Goal: Task Accomplishment & Management: Manage account settings

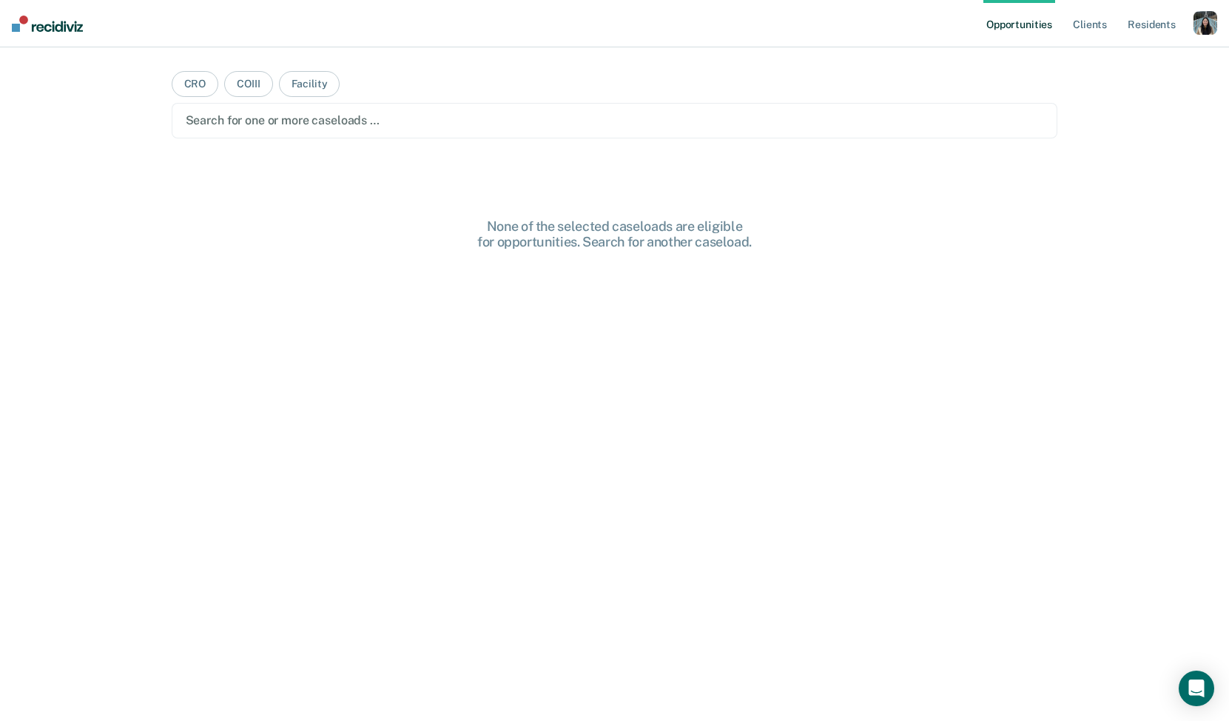
click at [1206, 21] on div "button" at bounding box center [1206, 23] width 24 height 24
click at [1108, 56] on link "Profile" at bounding box center [1146, 60] width 119 height 13
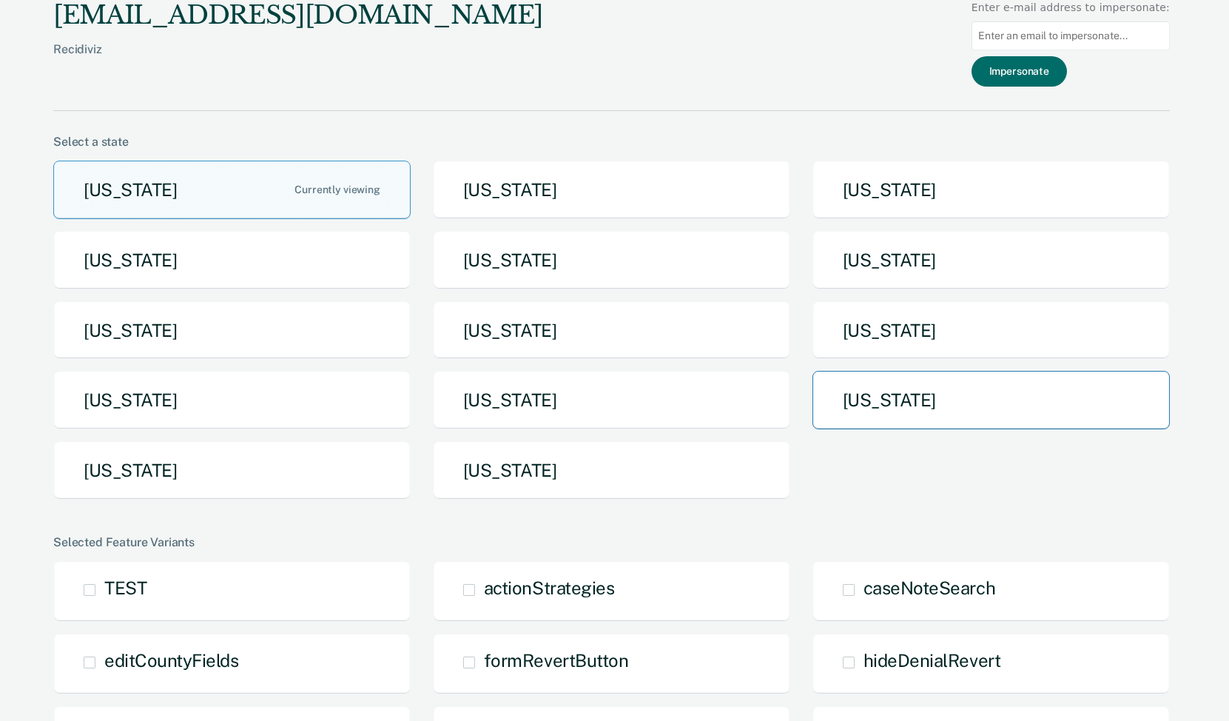
click at [870, 392] on button "[US_STATE]" at bounding box center [992, 400] width 358 height 58
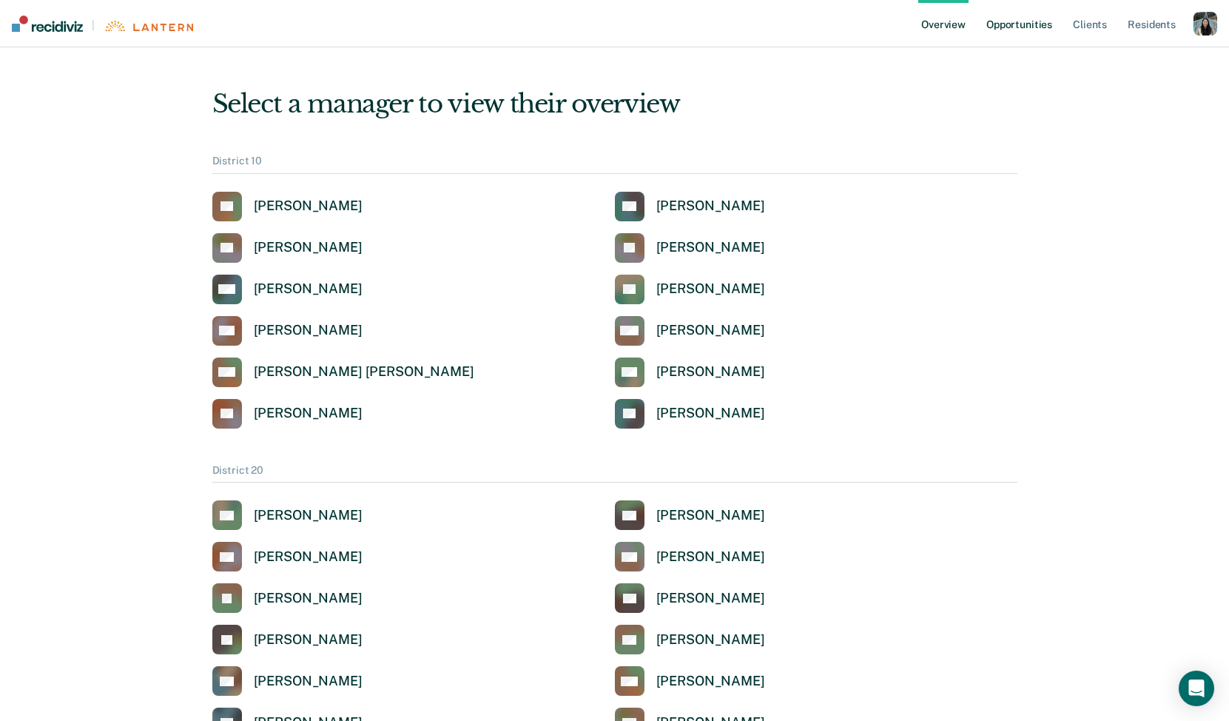
click at [1013, 20] on link "Opportunities" at bounding box center [1020, 23] width 72 height 47
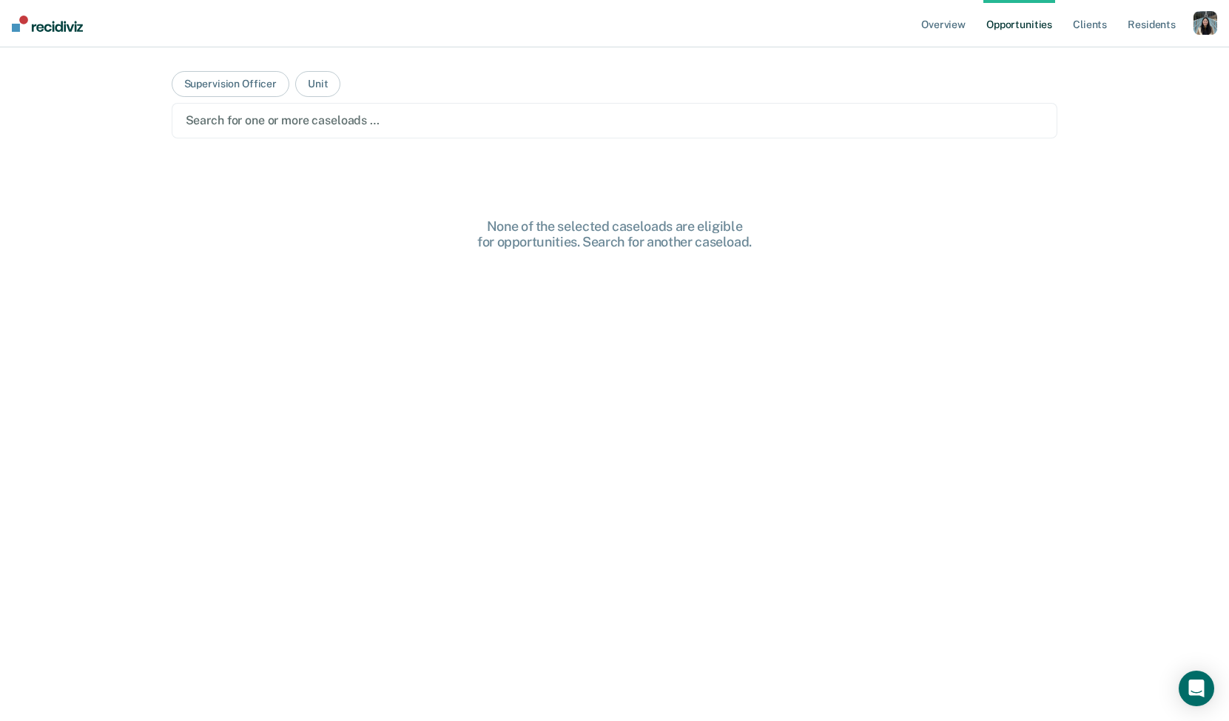
click at [451, 118] on div at bounding box center [615, 120] width 859 height 17
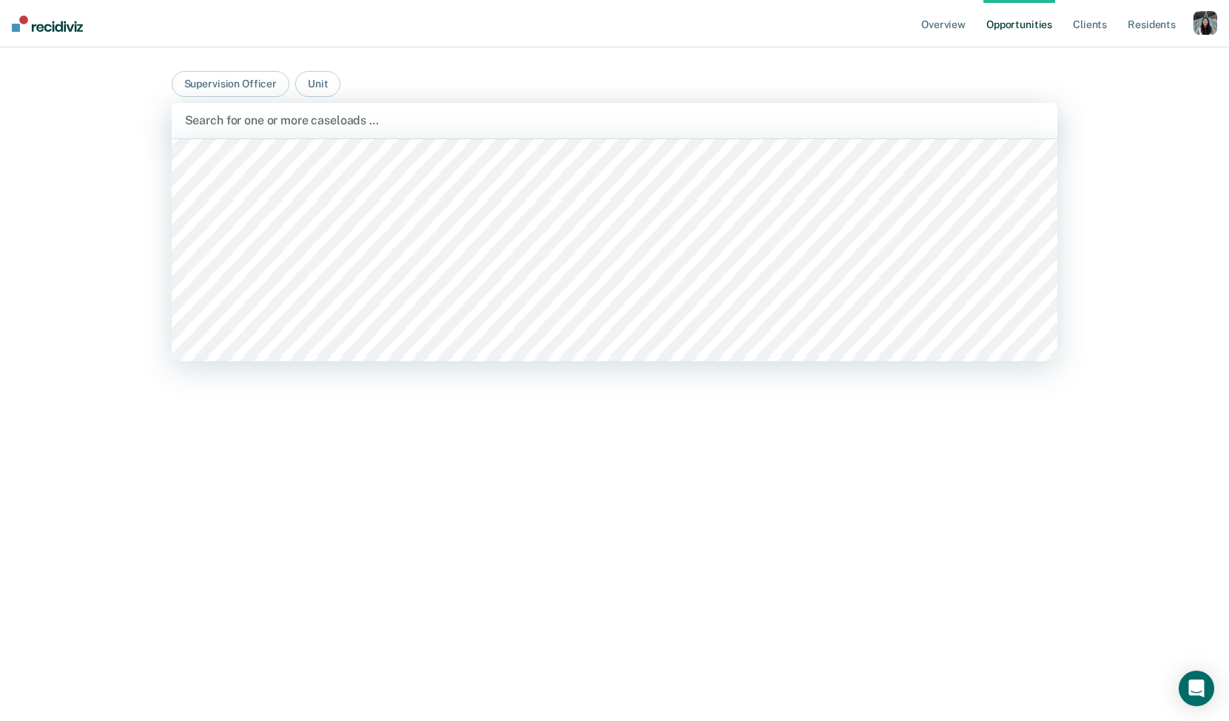
scroll to position [5023, 0]
click at [249, 88] on button "Supervision Officer" at bounding box center [231, 84] width 118 height 26
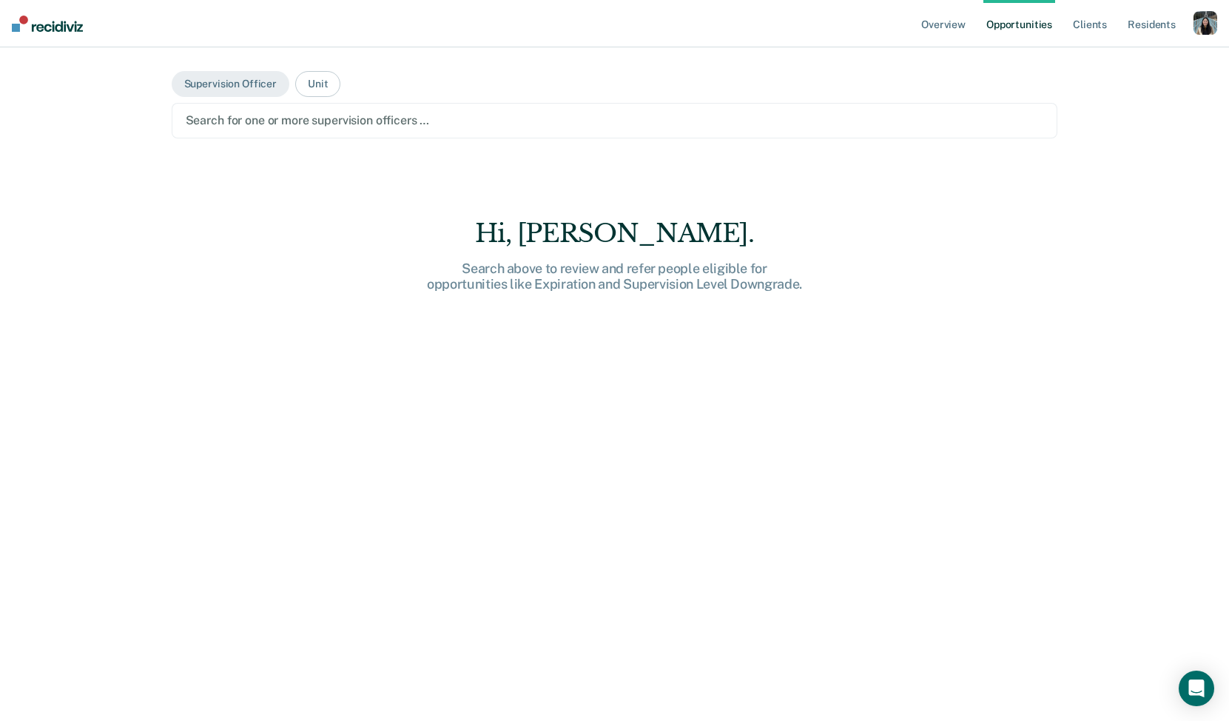
click at [363, 114] on div at bounding box center [615, 120] width 859 height 17
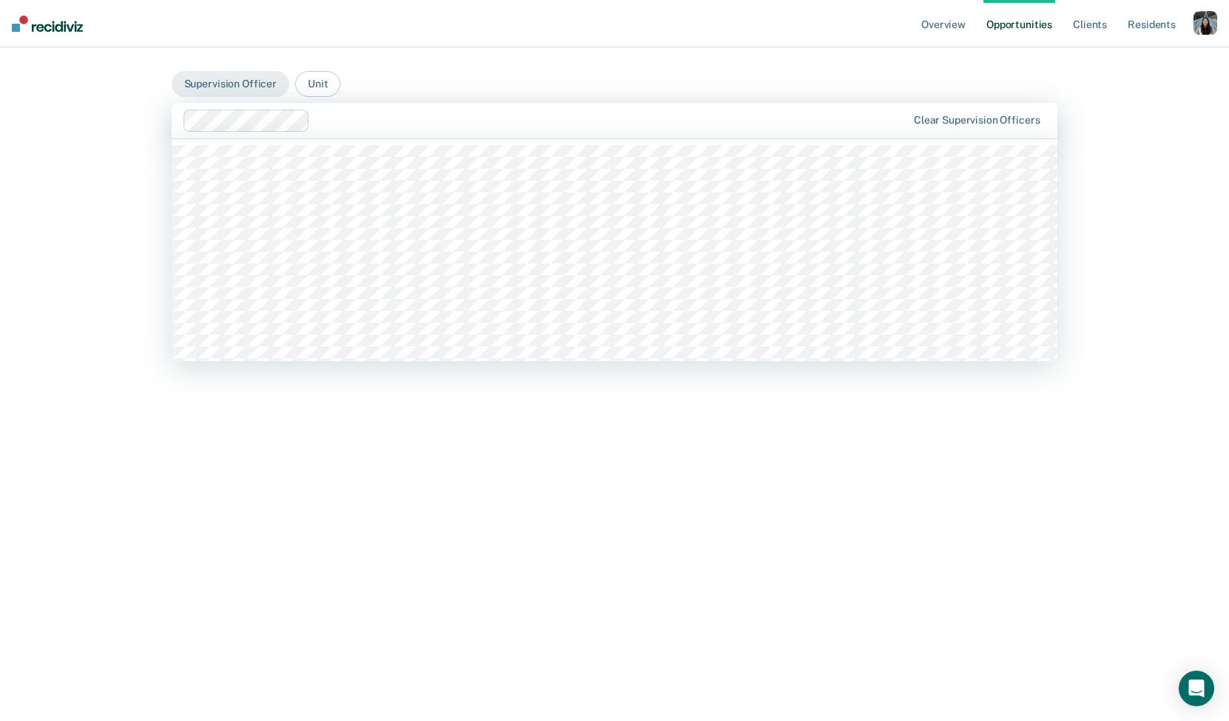
click at [400, 124] on div at bounding box center [611, 120] width 591 height 17
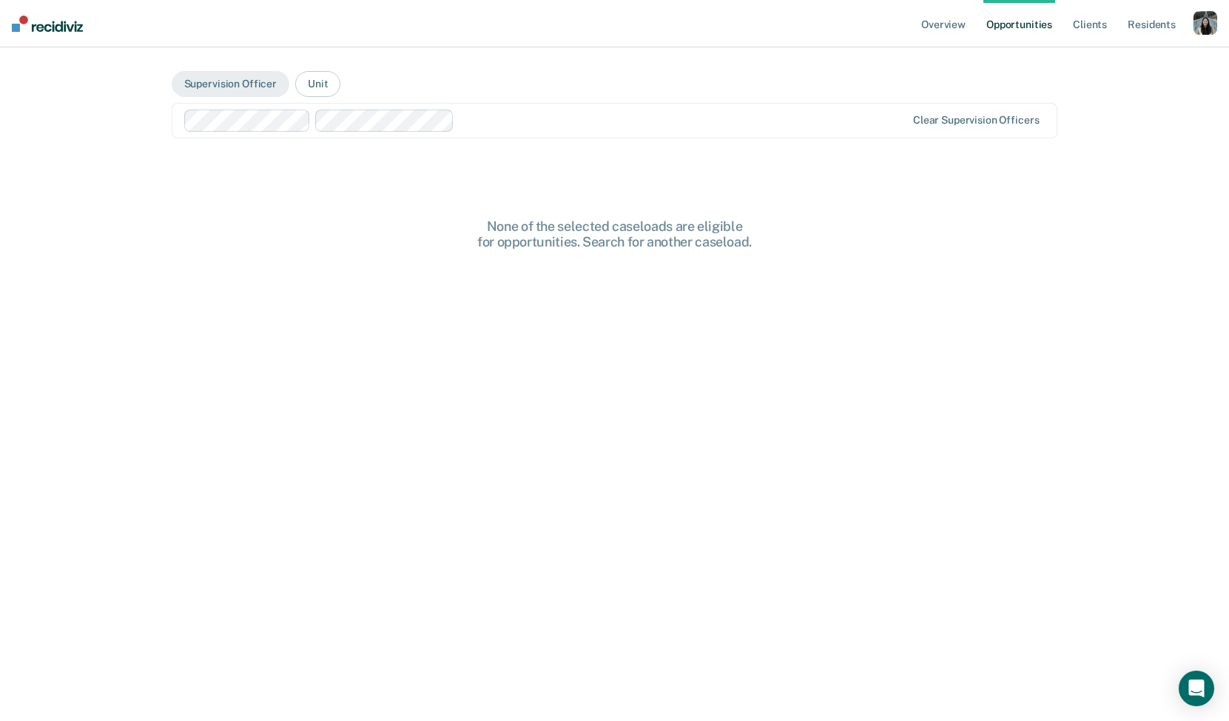
click at [483, 124] on div at bounding box center [683, 120] width 446 height 17
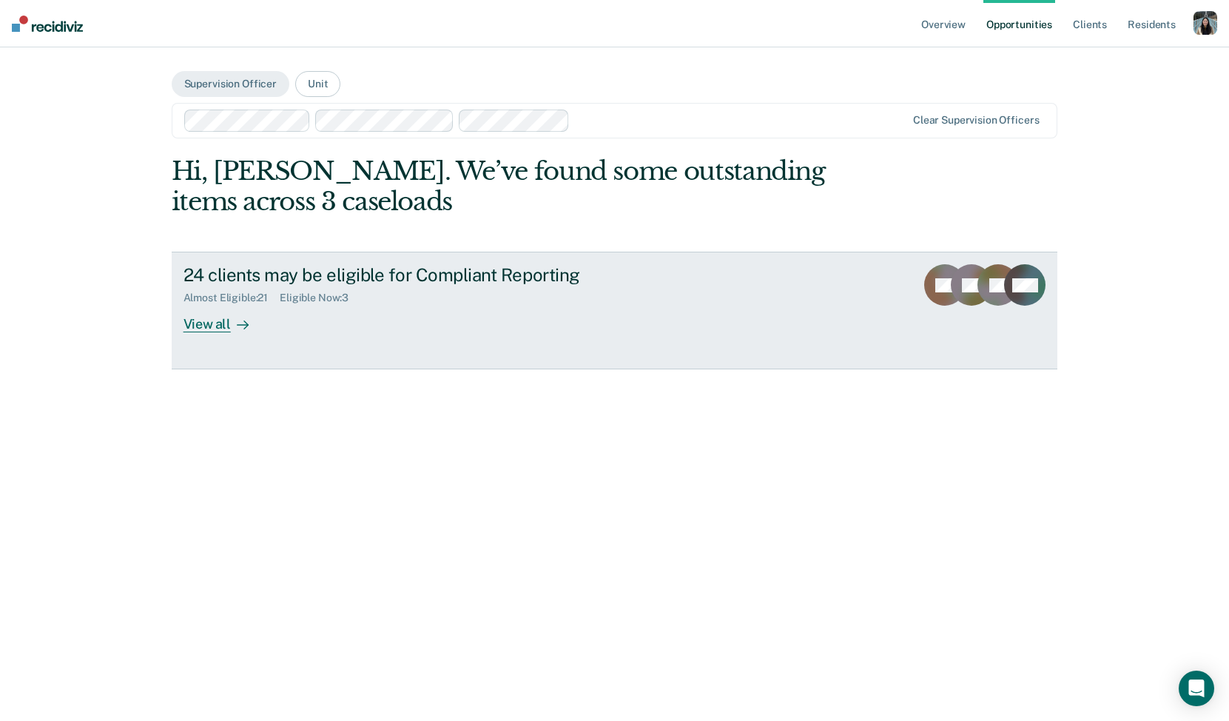
click at [432, 275] on div "24 clients may be eligible for Compliant Reporting" at bounding box center [444, 274] width 520 height 21
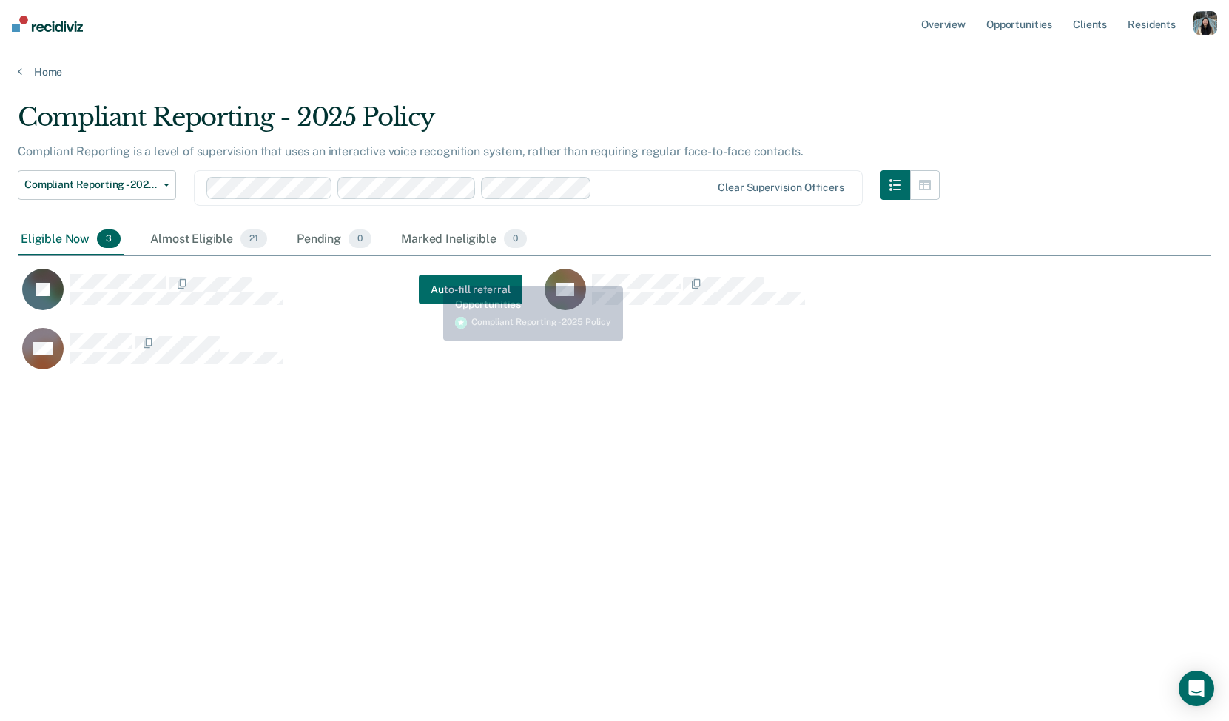
scroll to position [508, 1194]
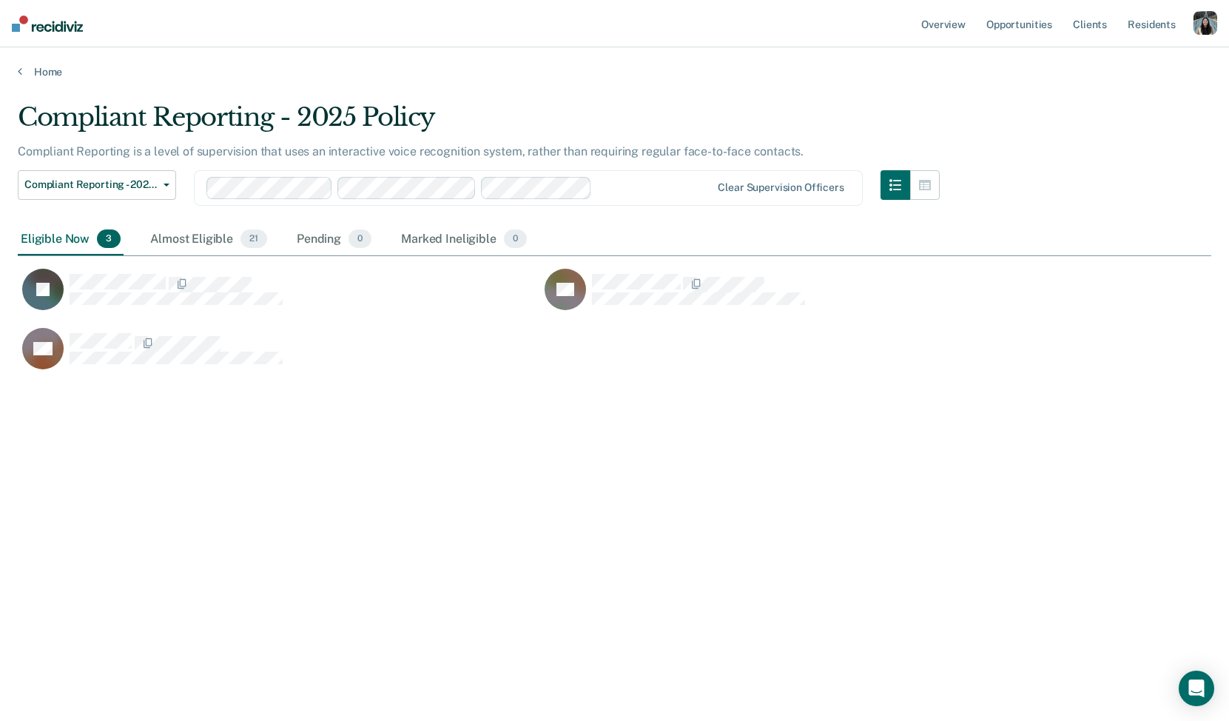
click at [636, 188] on div at bounding box center [654, 187] width 113 height 17
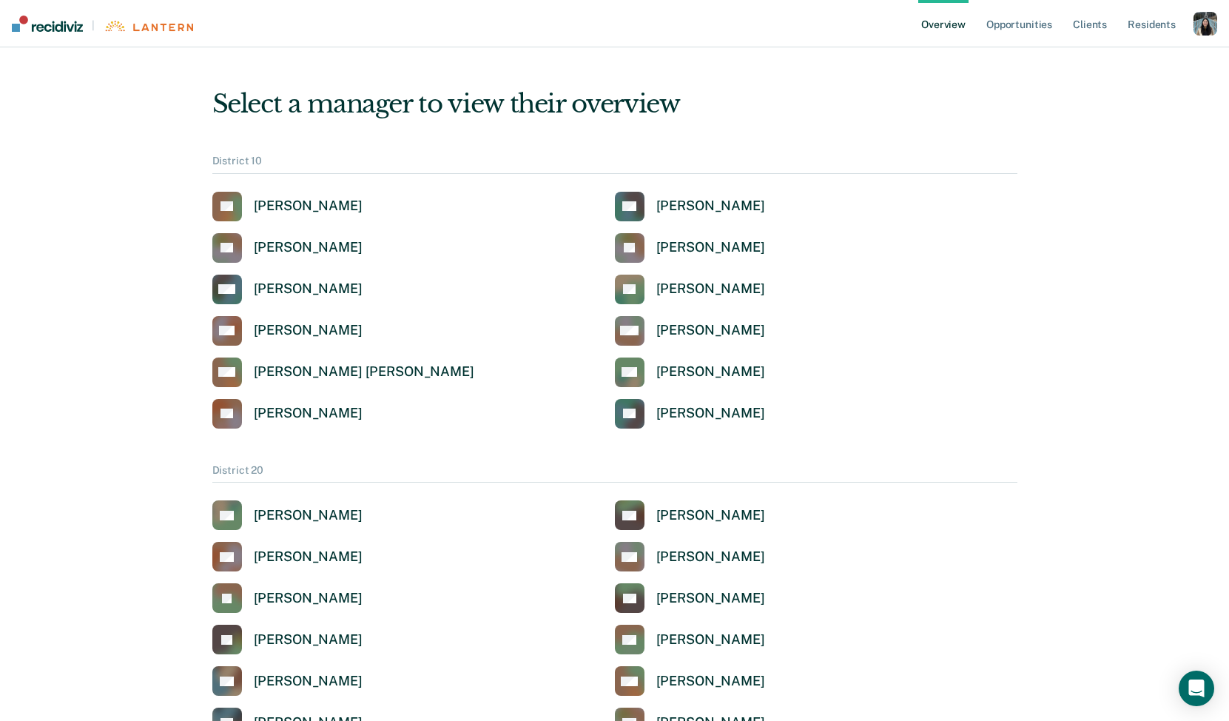
click at [1207, 26] on div "button" at bounding box center [1206, 24] width 24 height 24
click at [1115, 53] on link "Profile" at bounding box center [1146, 59] width 119 height 13
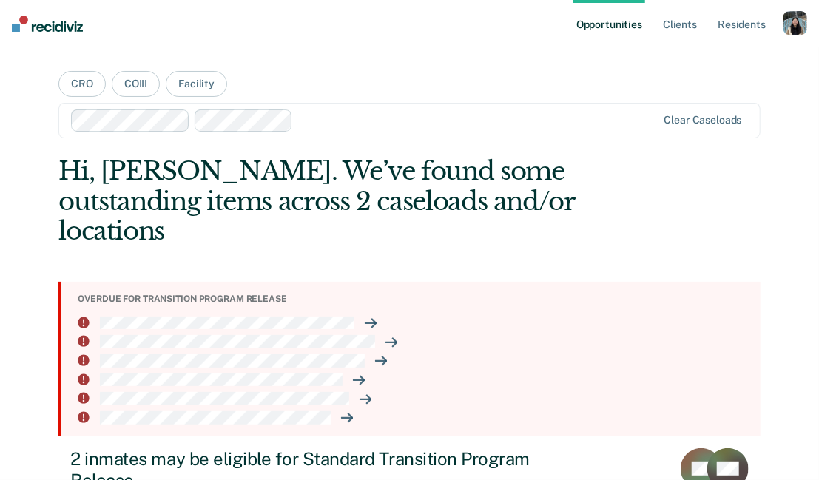
click at [796, 26] on div "button" at bounding box center [796, 23] width 24 height 24
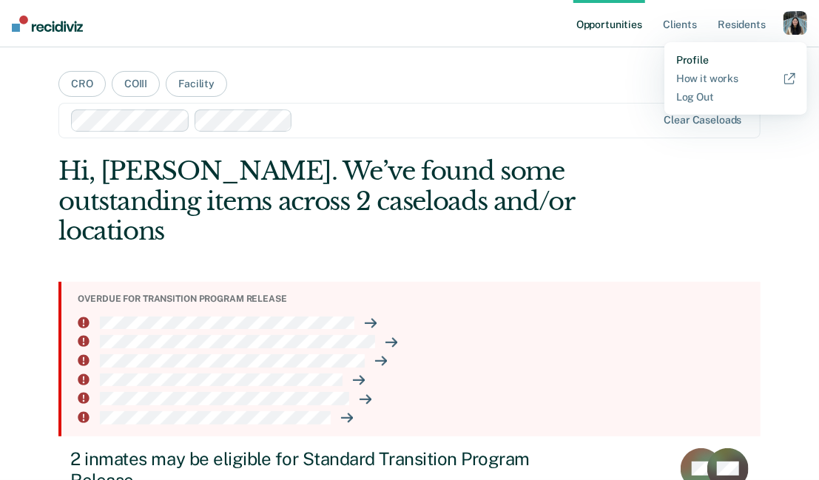
click at [711, 60] on link "Profile" at bounding box center [736, 60] width 119 height 13
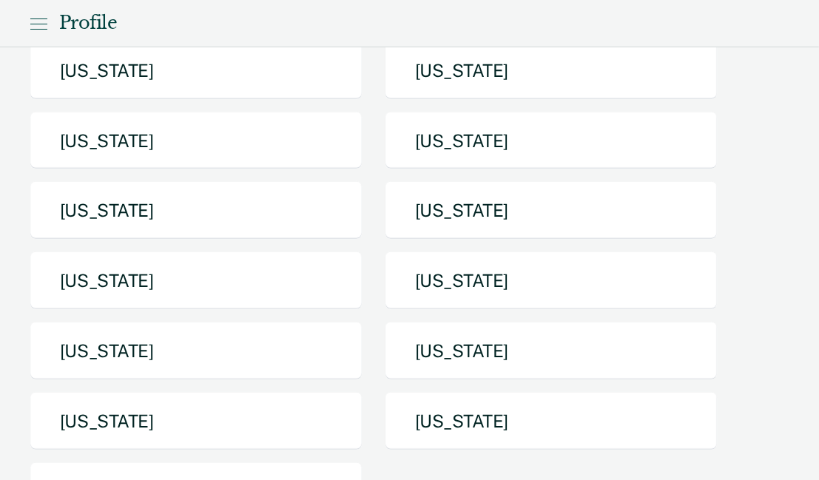
scroll to position [249, 0]
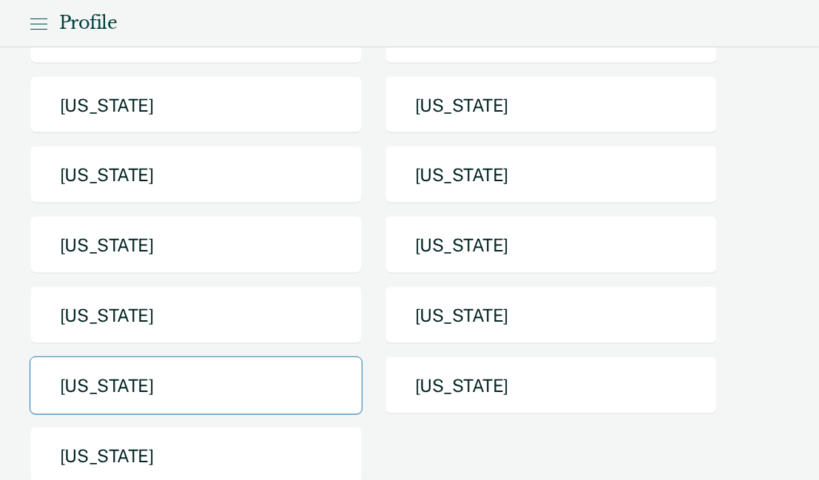
click at [231, 406] on button "[US_STATE]" at bounding box center [196, 386] width 333 height 58
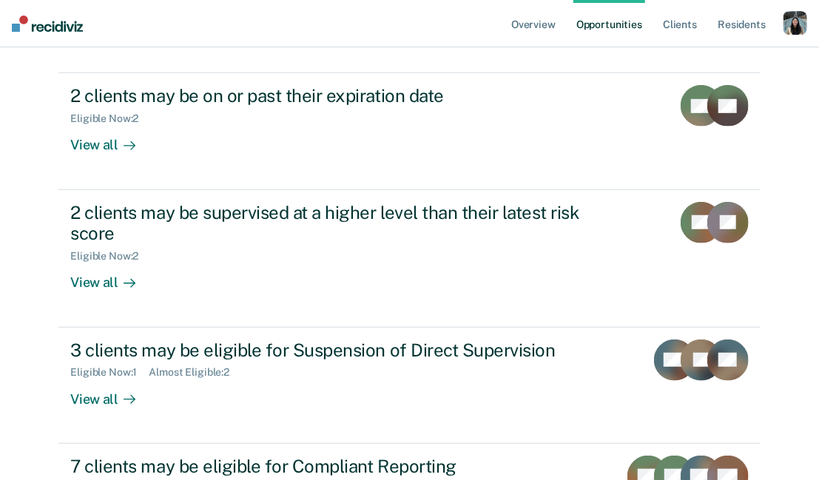
scroll to position [324, 0]
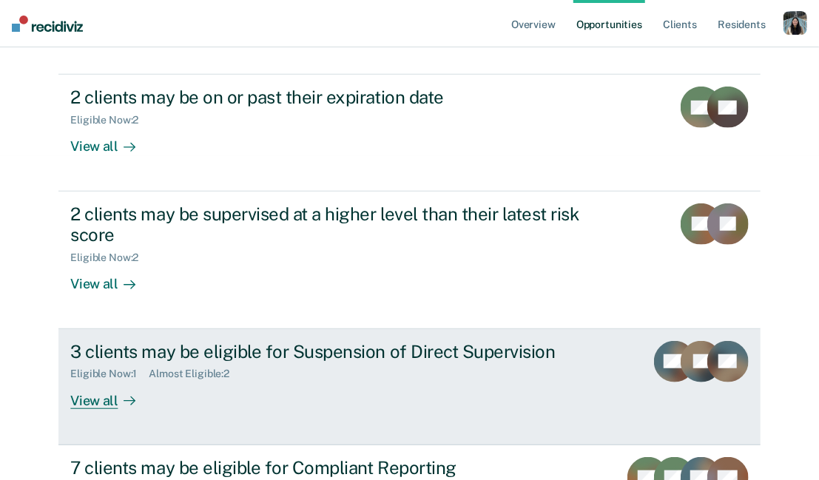
click at [300, 362] on div "Eligible Now : 1 Almost Eligible : 2" at bounding box center [330, 371] width 520 height 19
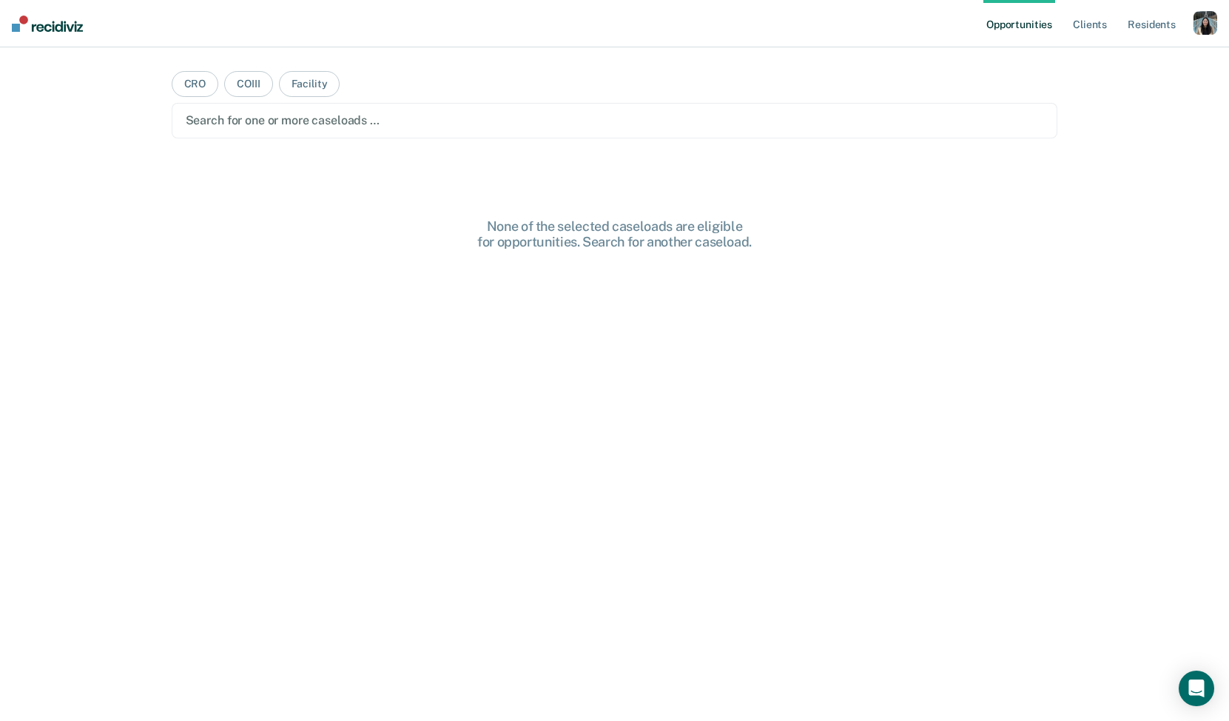
click at [1204, 16] on div "button" at bounding box center [1206, 23] width 24 height 24
click at [1118, 61] on link "Profile" at bounding box center [1146, 60] width 119 height 13
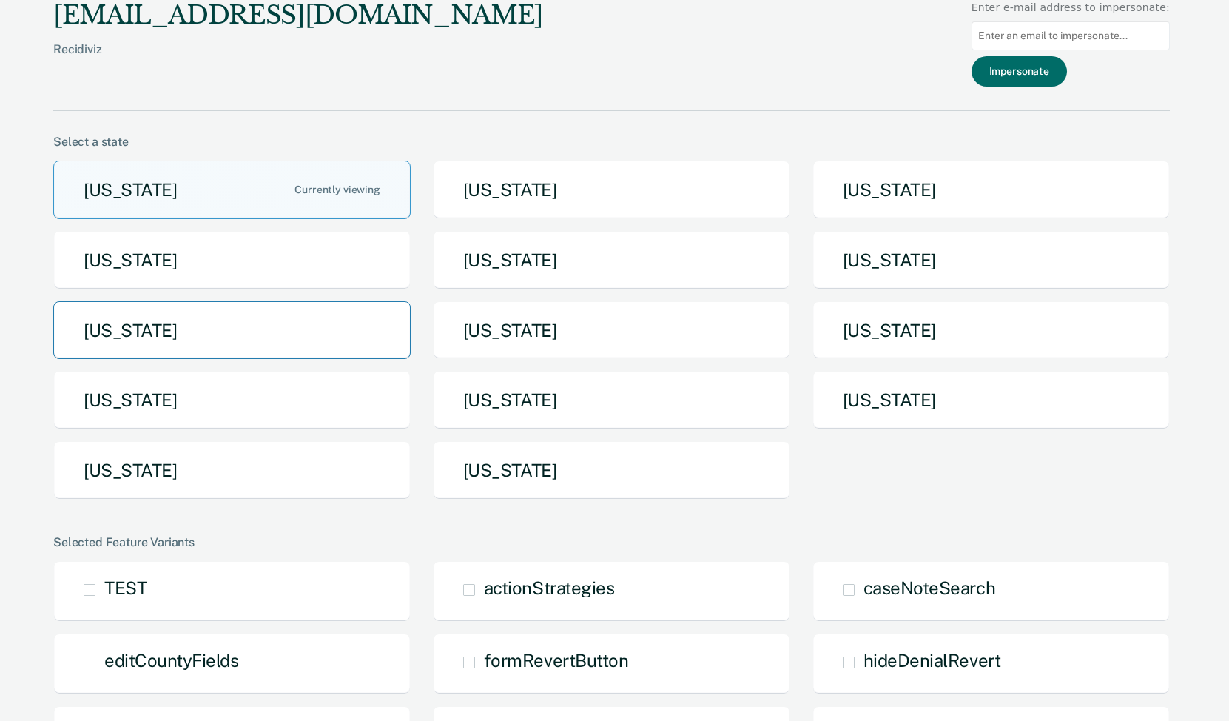
click at [281, 338] on button "[US_STATE]" at bounding box center [232, 330] width 358 height 58
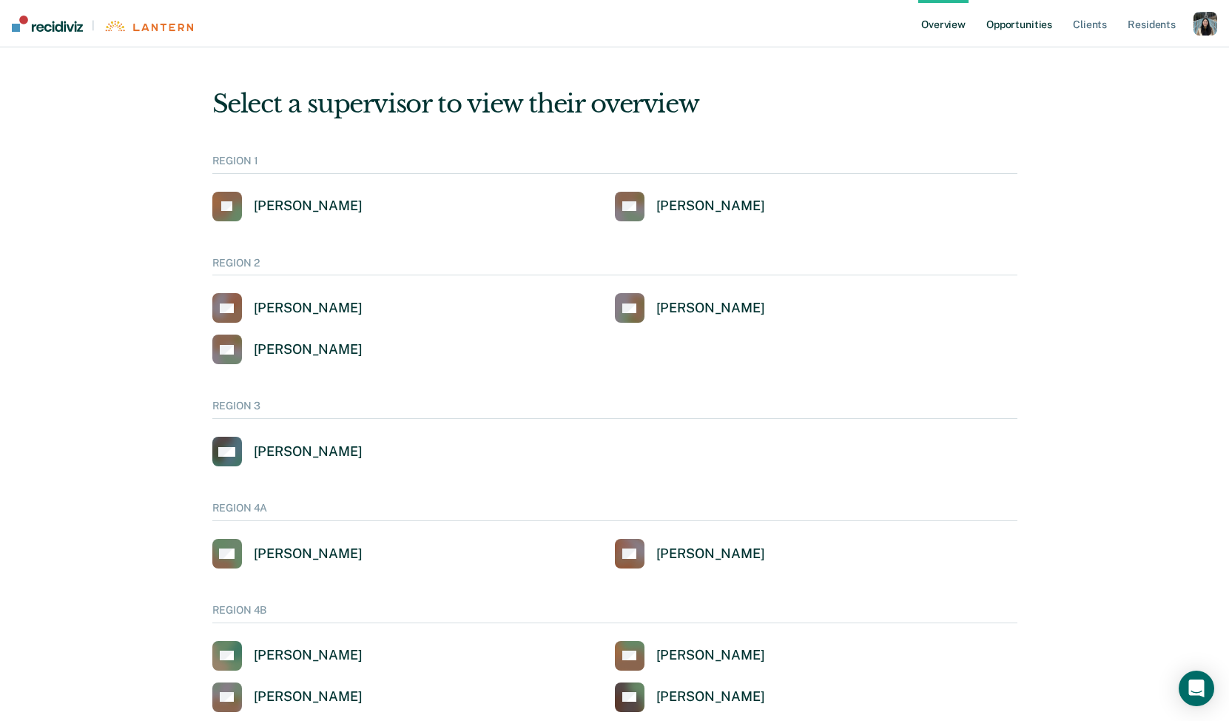
click at [1047, 18] on link "Opportunities" at bounding box center [1020, 23] width 72 height 47
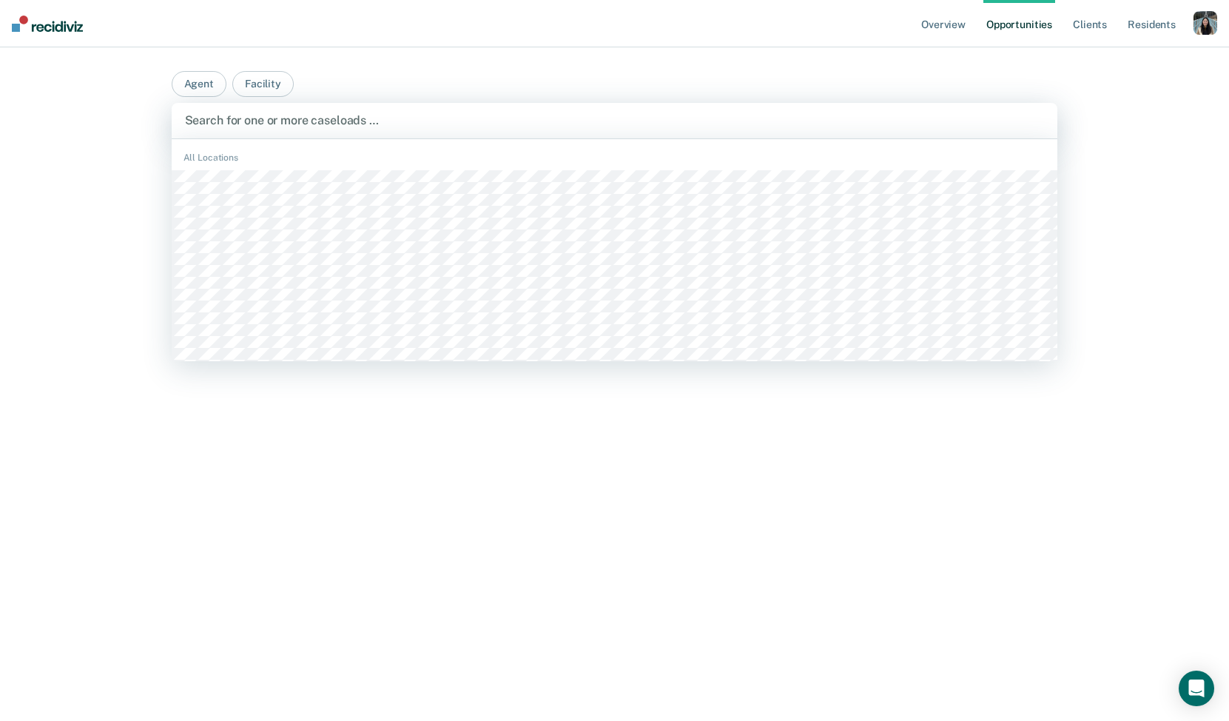
click at [478, 118] on div at bounding box center [615, 120] width 860 height 17
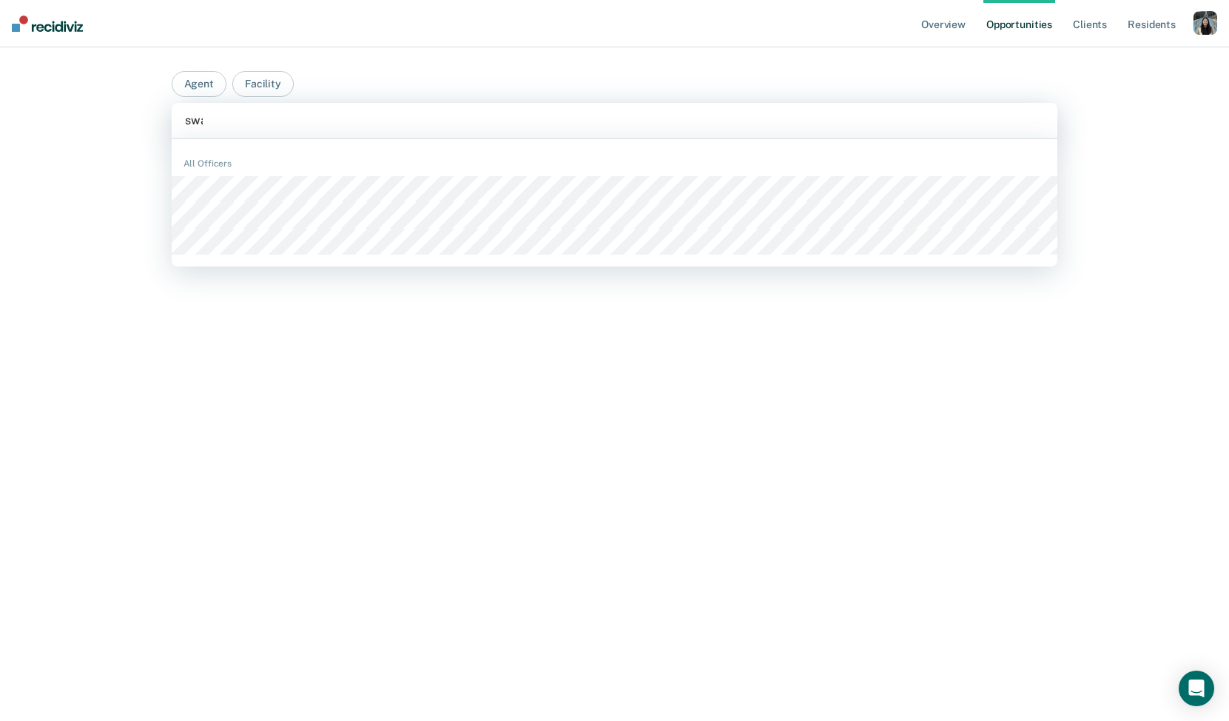
type input "swan"
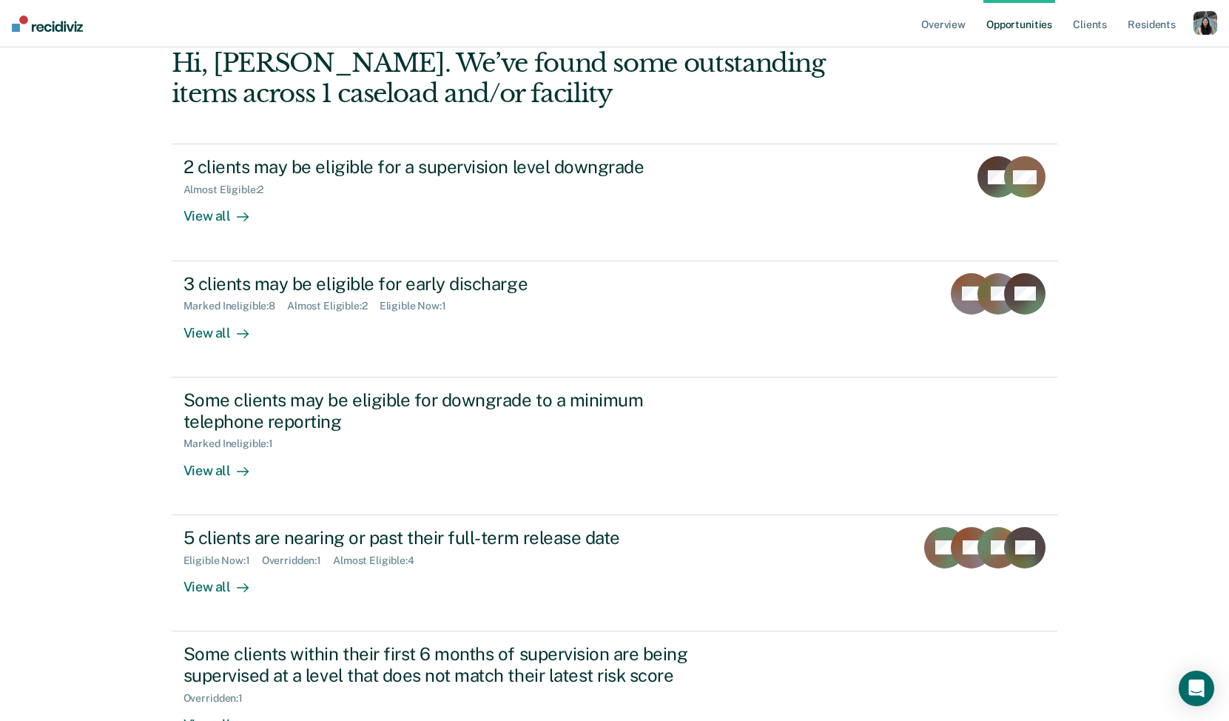
scroll to position [156, 0]
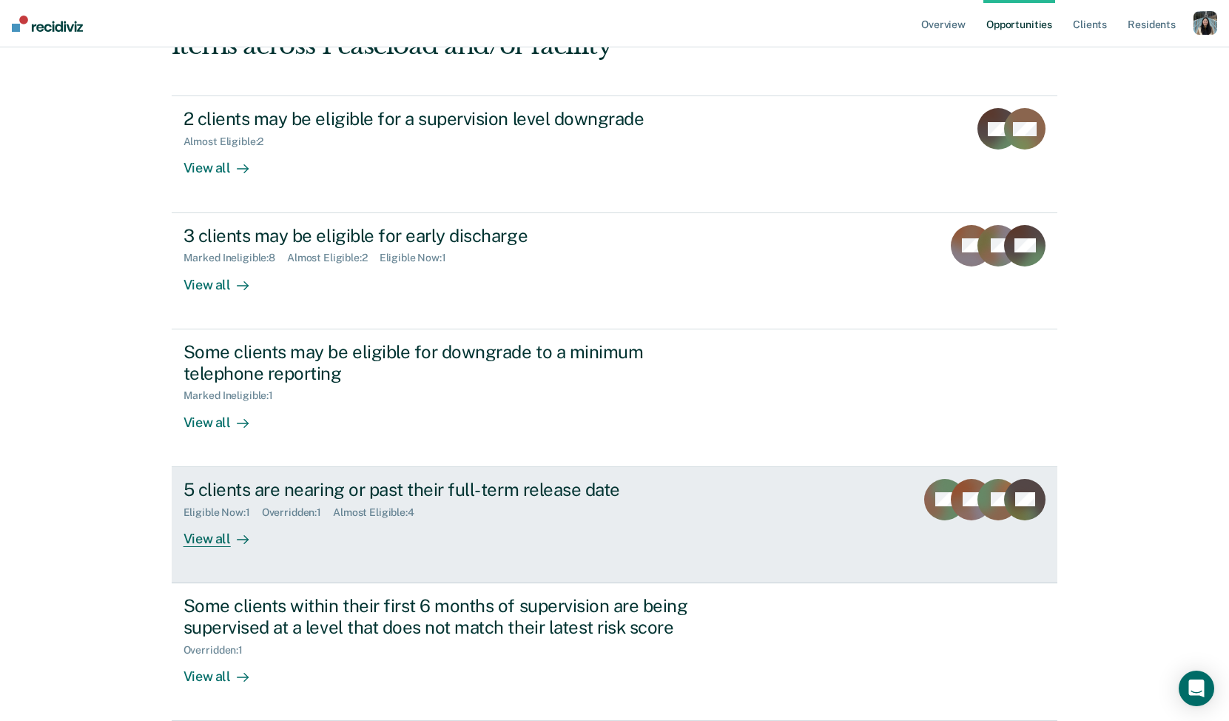
click at [366, 538] on div "5 clients are nearing or past their full-term release date Eligible Now : 1 Ove…" at bounding box center [461, 513] width 555 height 68
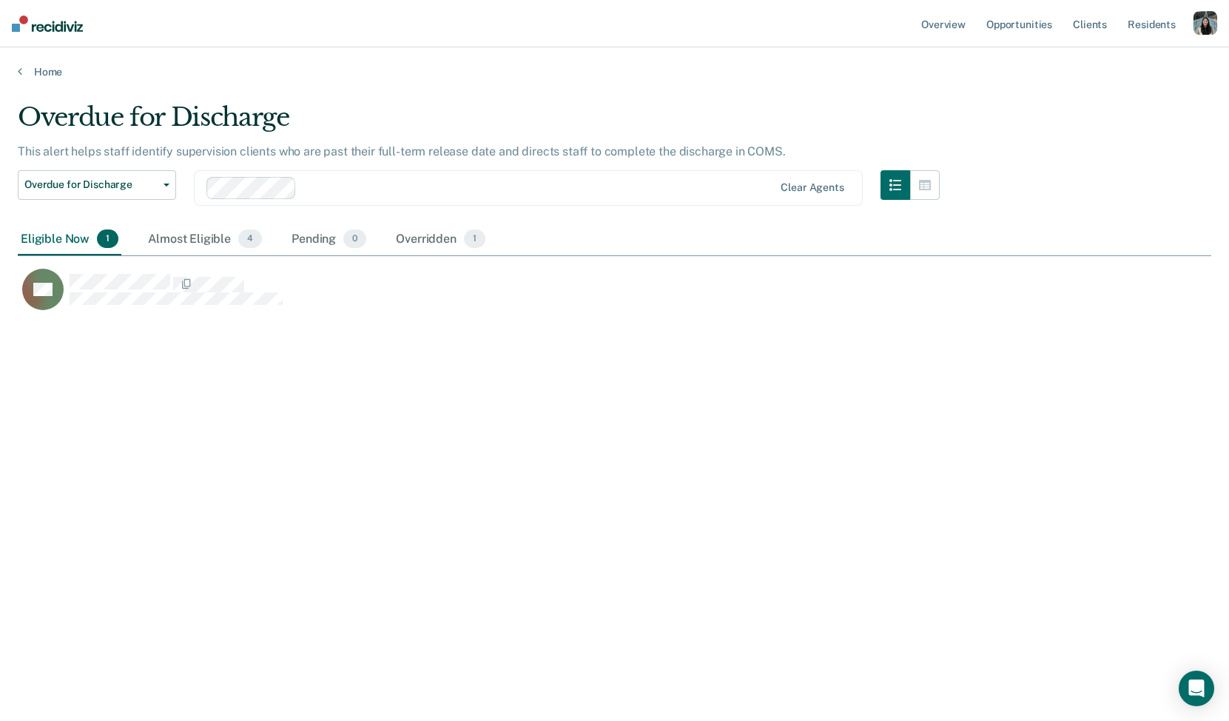
scroll to position [508, 1194]
click at [411, 244] on div "Overridden 1" at bounding box center [440, 240] width 95 height 33
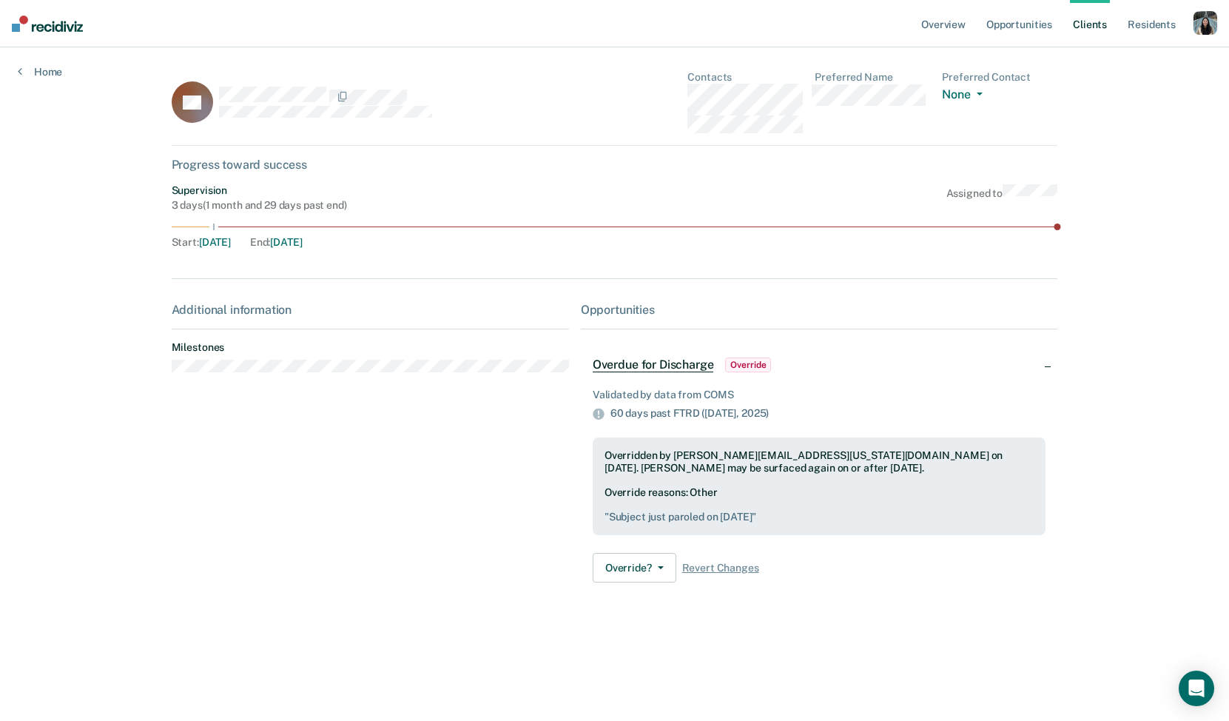
click at [1205, 21] on div "button" at bounding box center [1206, 23] width 24 height 24
click at [1132, 51] on div "Profile How it works Log Out" at bounding box center [1146, 78] width 143 height 73
click at [1113, 58] on link "Profile" at bounding box center [1146, 60] width 119 height 13
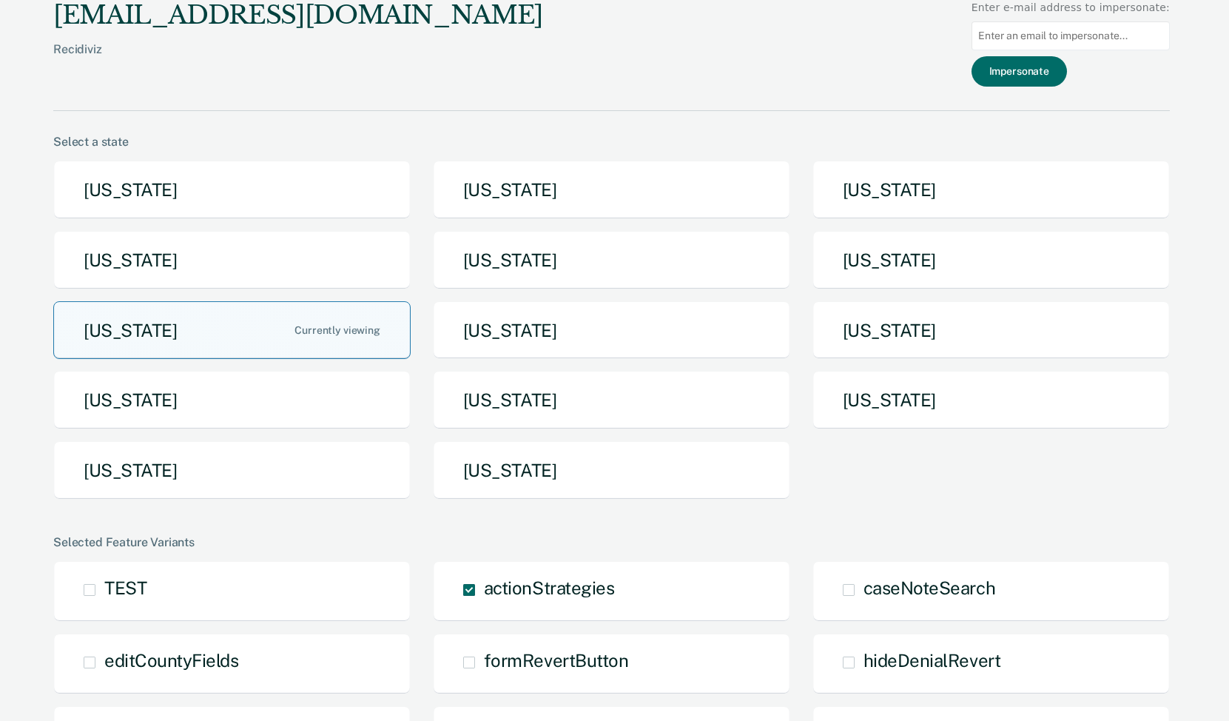
click at [342, 326] on button "[US_STATE]" at bounding box center [232, 330] width 358 height 58
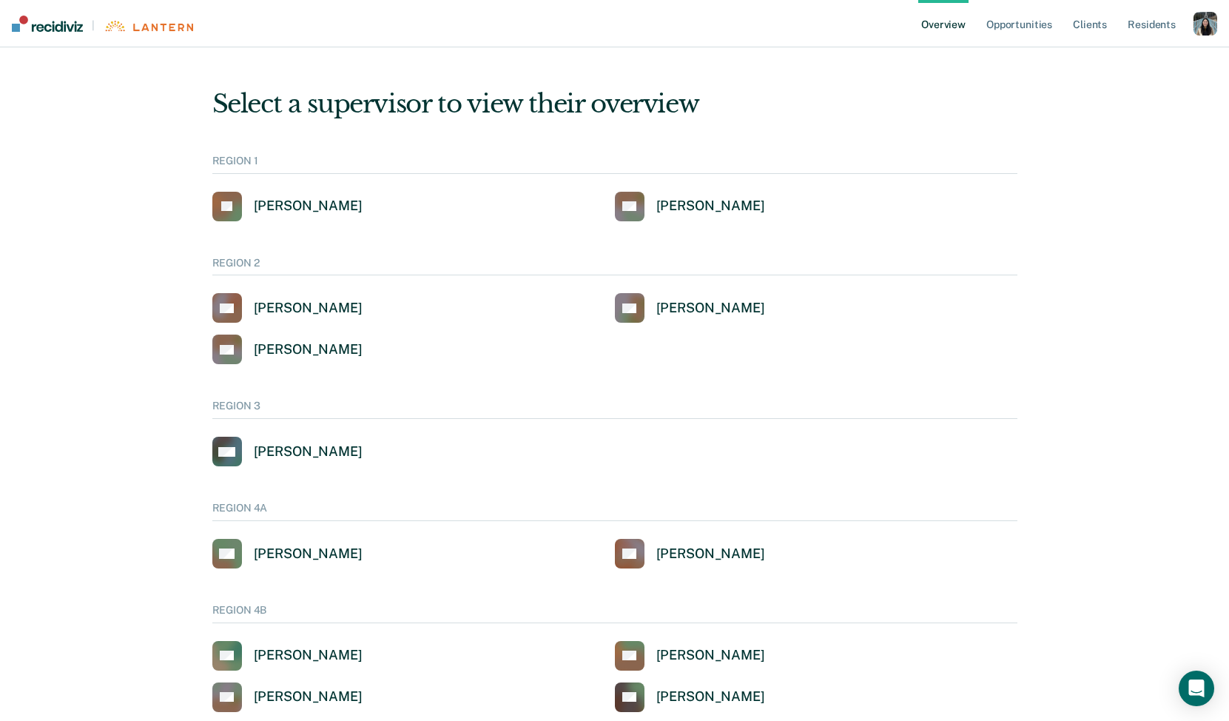
click at [1212, 28] on div "button" at bounding box center [1206, 24] width 24 height 24
click at [1098, 61] on link "Profile" at bounding box center [1146, 59] width 119 height 13
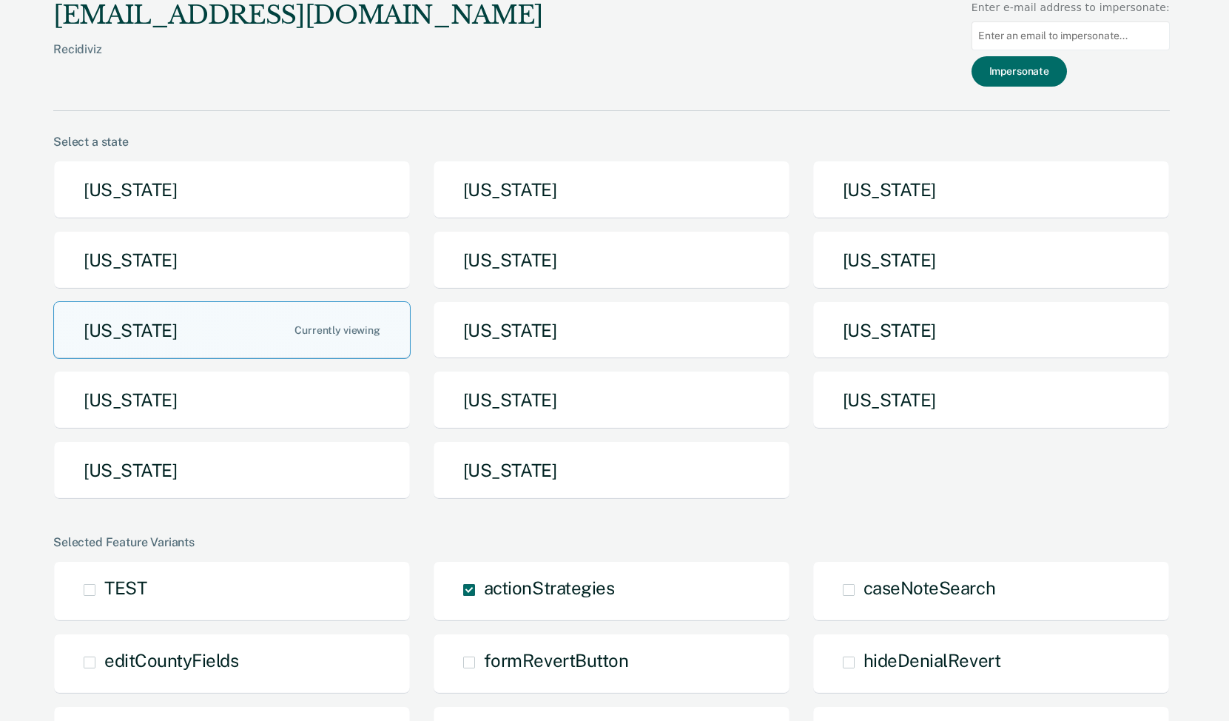
click at [1036, 38] on input at bounding box center [1071, 35] width 198 height 29
paste input "rosemat@michigan.gov"
type input "rosemat@michigan.gov"
click at [1036, 70] on button "Impersonate" at bounding box center [1019, 71] width 95 height 30
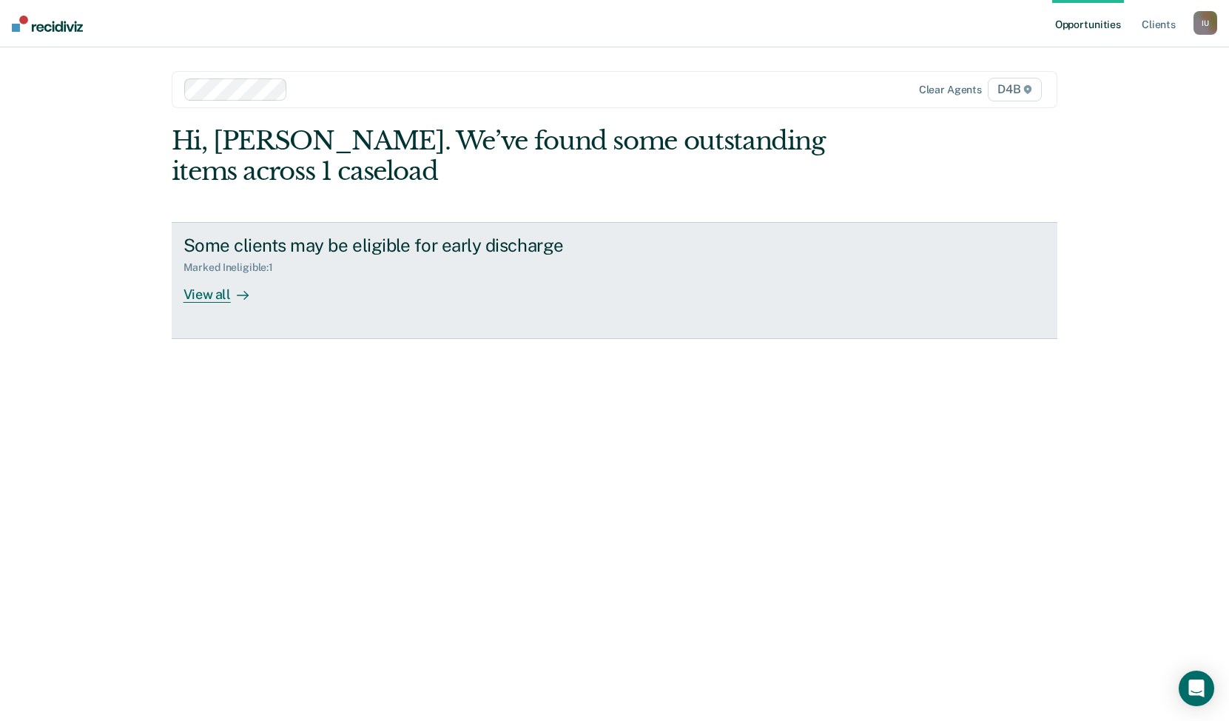
click at [311, 278] on div "Some clients may be eligible for early discharge Marked Ineligible : 1 View all" at bounding box center [461, 269] width 555 height 68
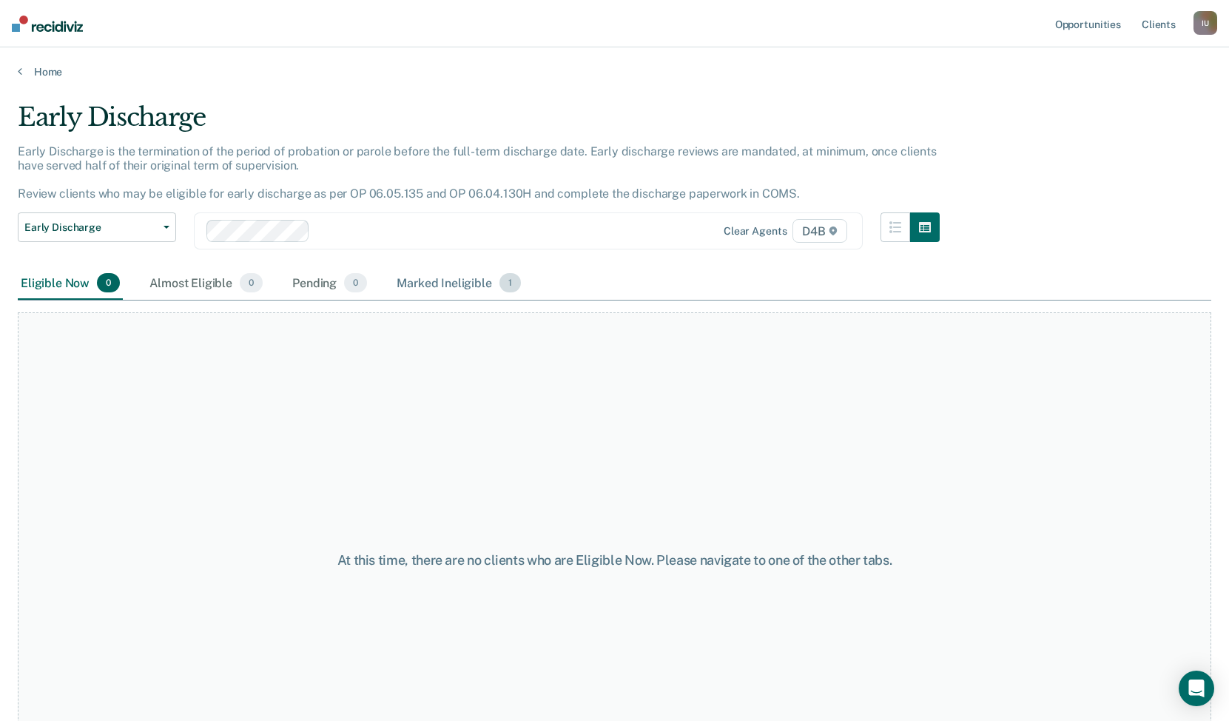
click at [429, 281] on div "Marked Ineligible 1" at bounding box center [459, 283] width 130 height 33
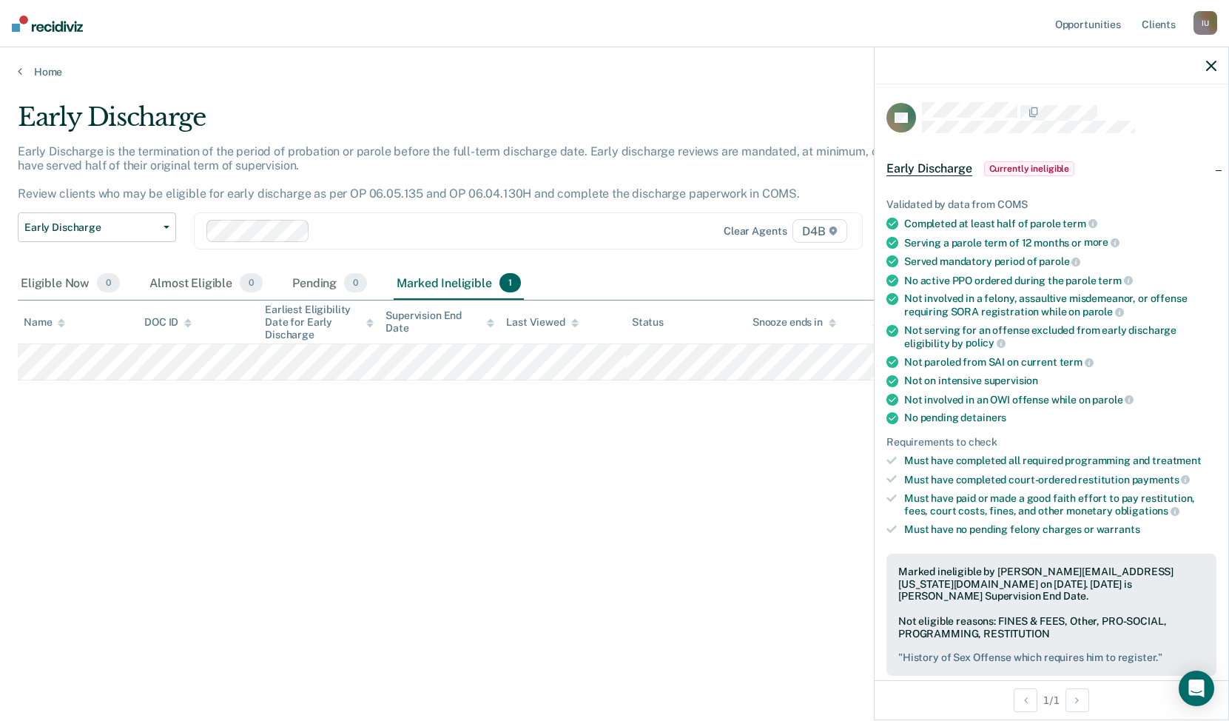
drag, startPoint x: 917, startPoint y: 98, endPoint x: 996, endPoint y: 99, distance: 79.2
click at [996, 99] on div "AC Early Discharge Currently ineligible Validated by data from COMS Completed a…" at bounding box center [1052, 382] width 354 height 596
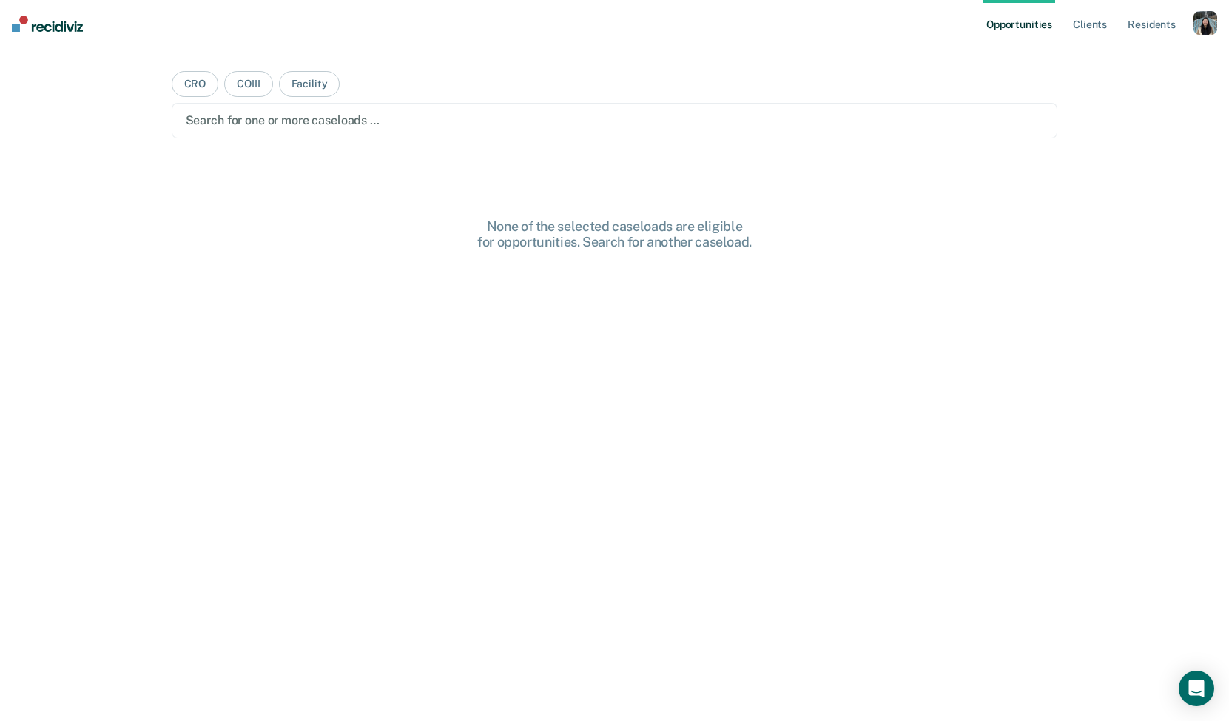
click at [1196, 27] on div "button" at bounding box center [1206, 23] width 24 height 24
click at [1091, 55] on link "Profile" at bounding box center [1146, 60] width 119 height 13
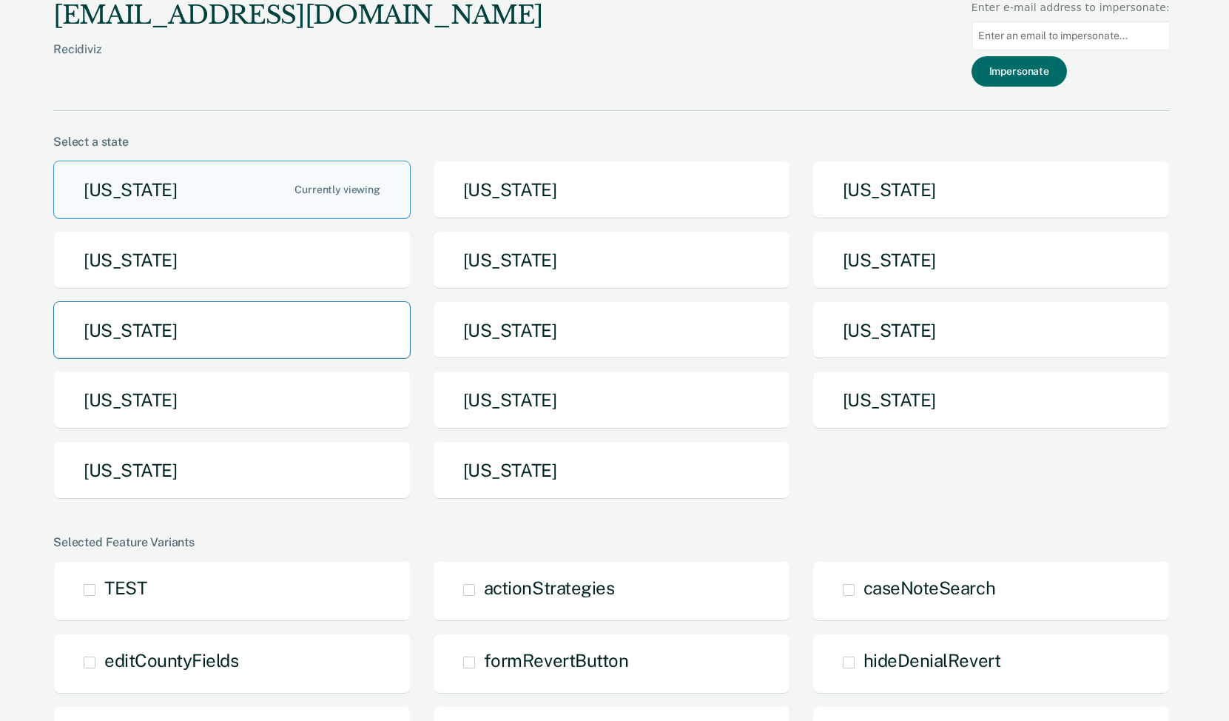
click at [332, 318] on button "[US_STATE]" at bounding box center [232, 330] width 358 height 58
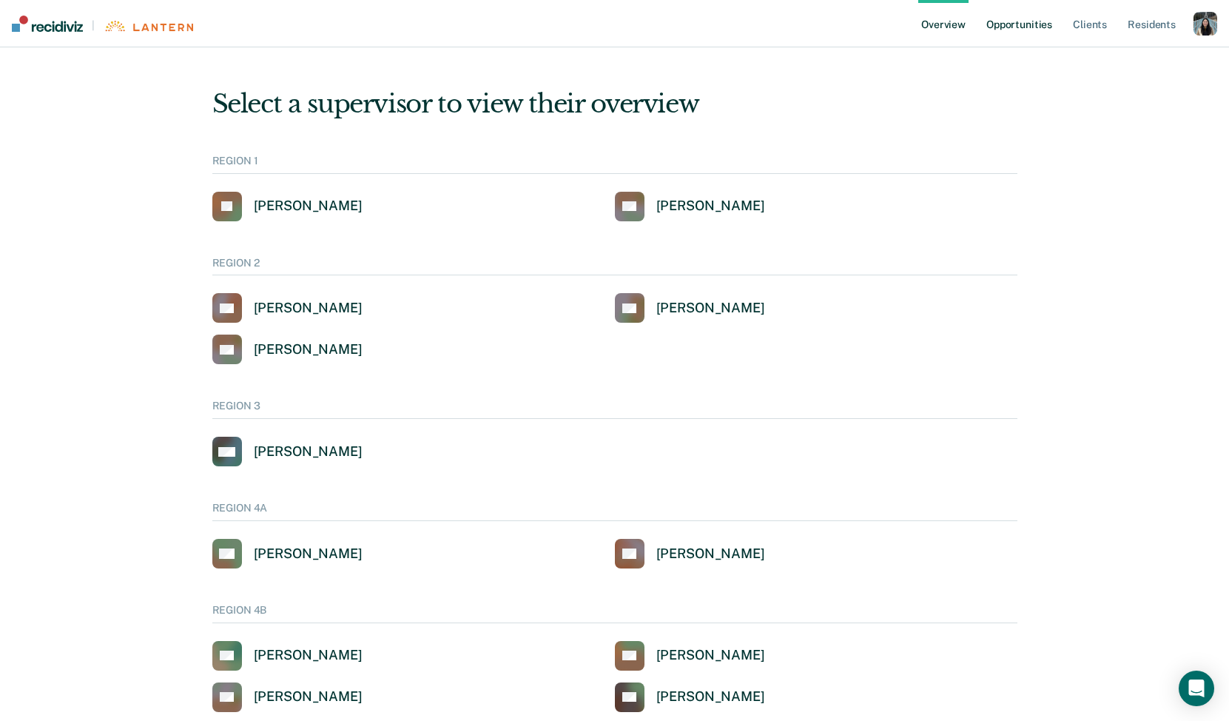
click at [1027, 27] on link "Opportunities" at bounding box center [1020, 23] width 72 height 47
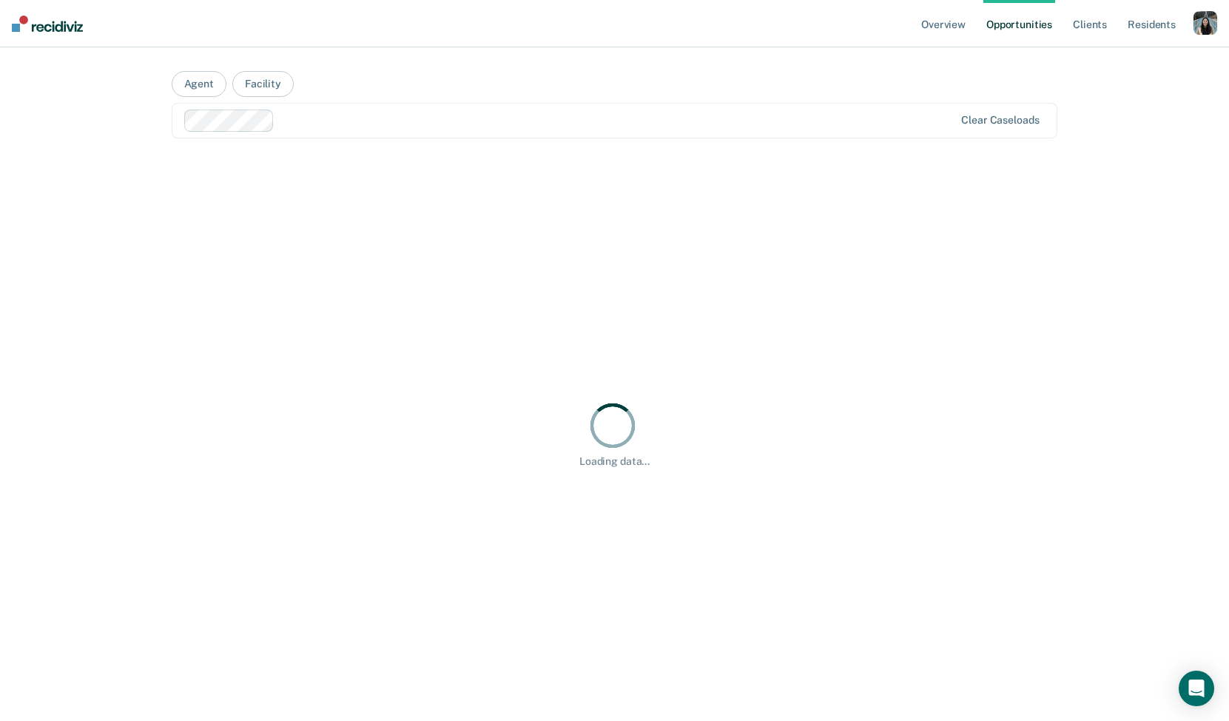
click at [1199, 31] on div "button" at bounding box center [1206, 23] width 24 height 24
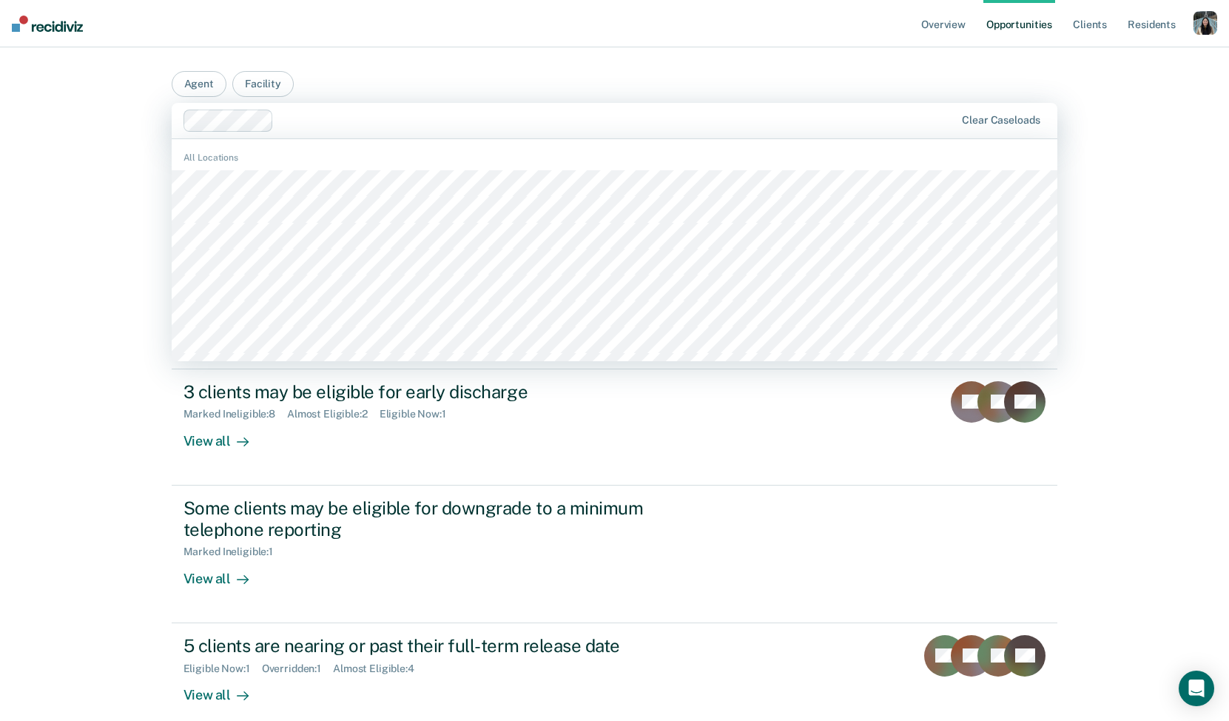
click at [489, 115] on div at bounding box center [618, 120] width 676 height 17
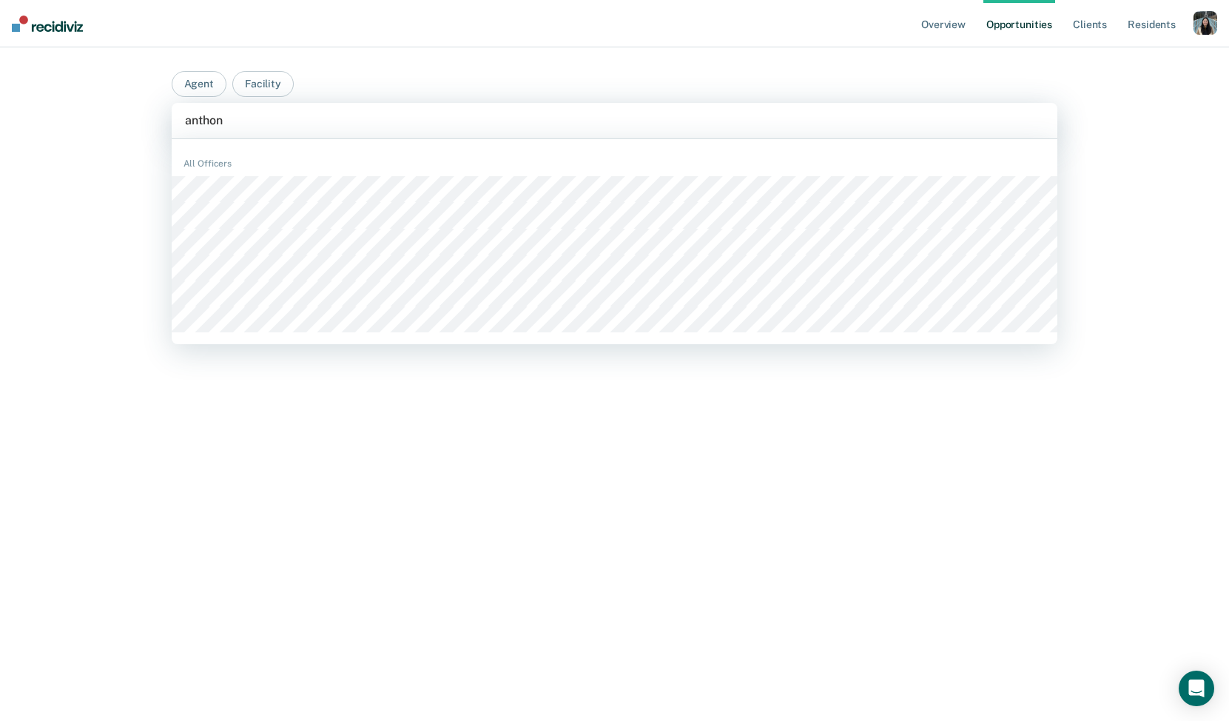
type input "anthon"
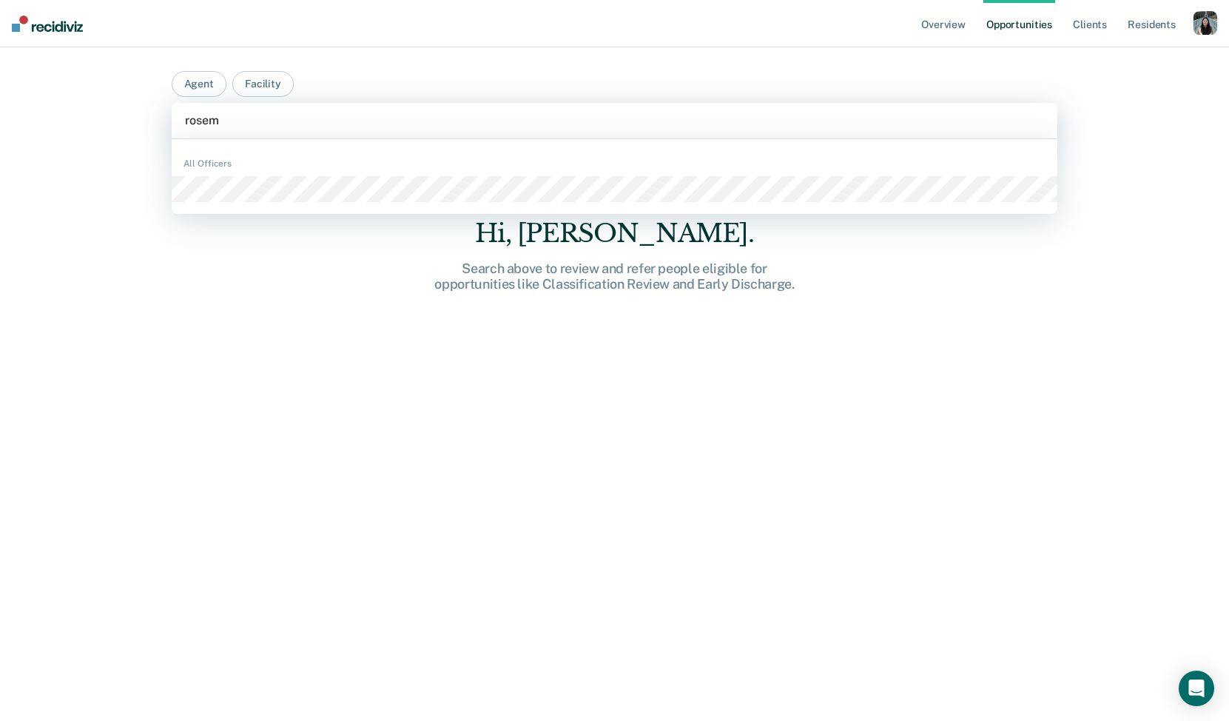
type input "rosema"
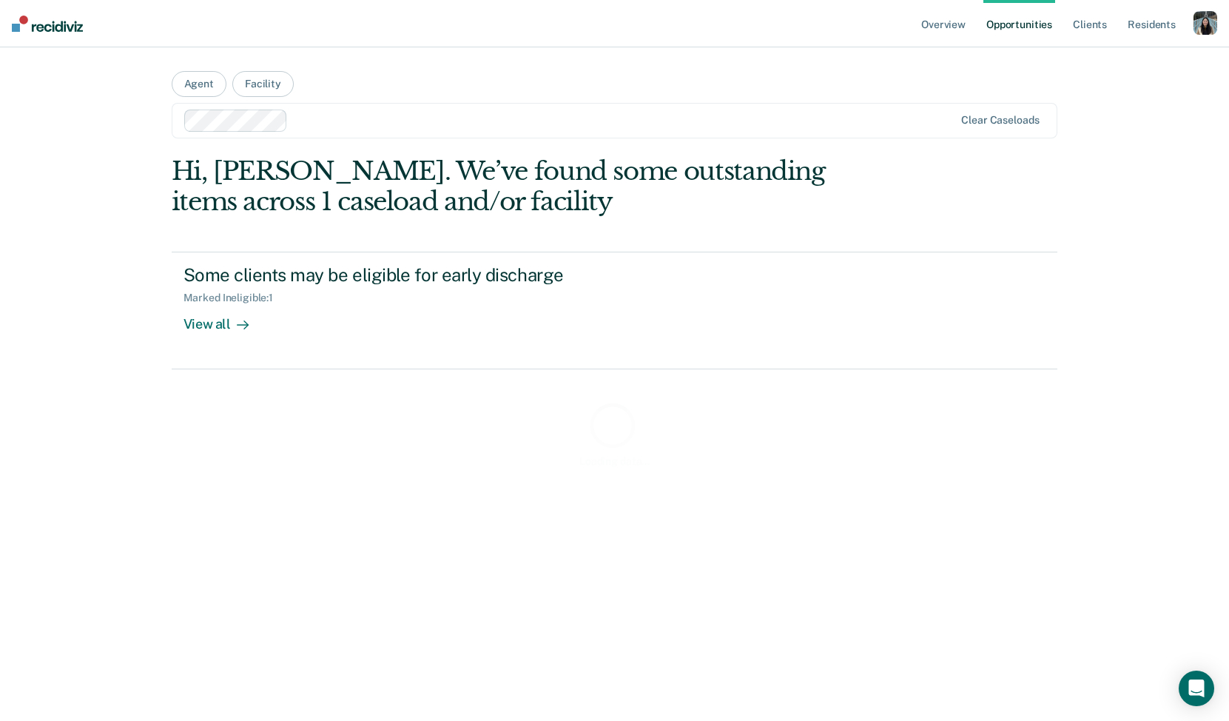
click at [302, 332] on div "Loading data..." at bounding box center [615, 433] width 887 height 555
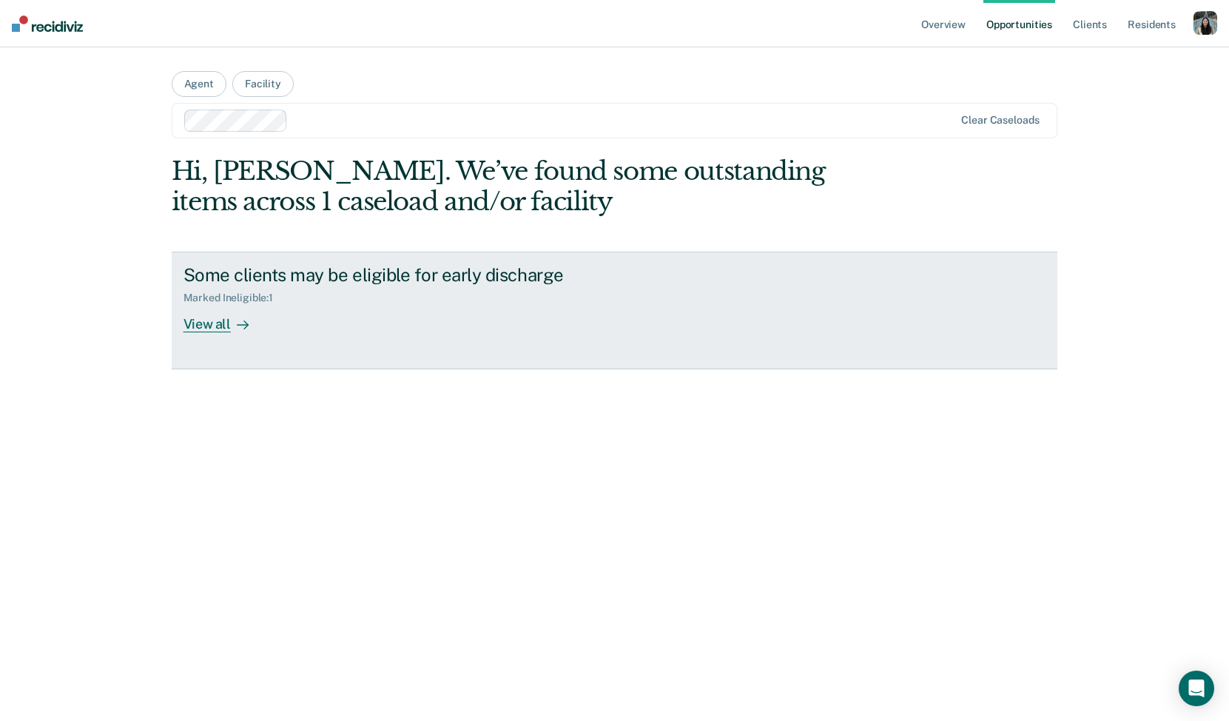
click at [240, 330] on icon at bounding box center [243, 325] width 12 height 12
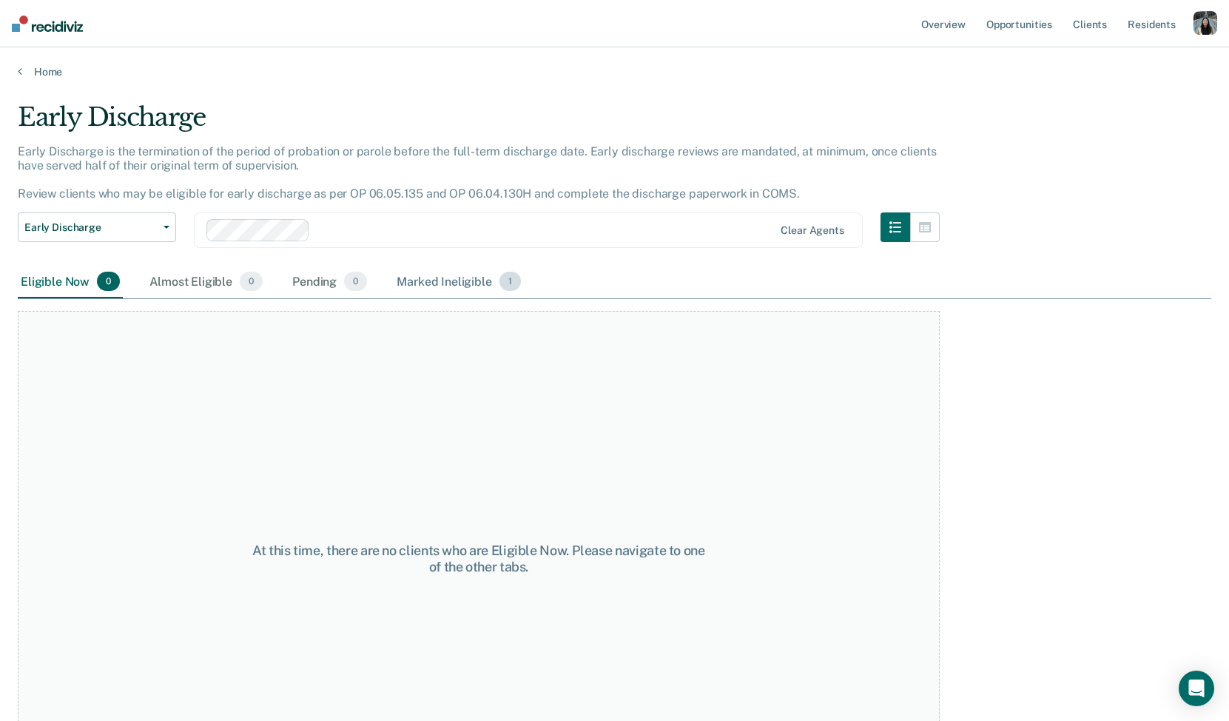
click at [409, 277] on div "Marked Ineligible 1" at bounding box center [459, 282] width 130 height 33
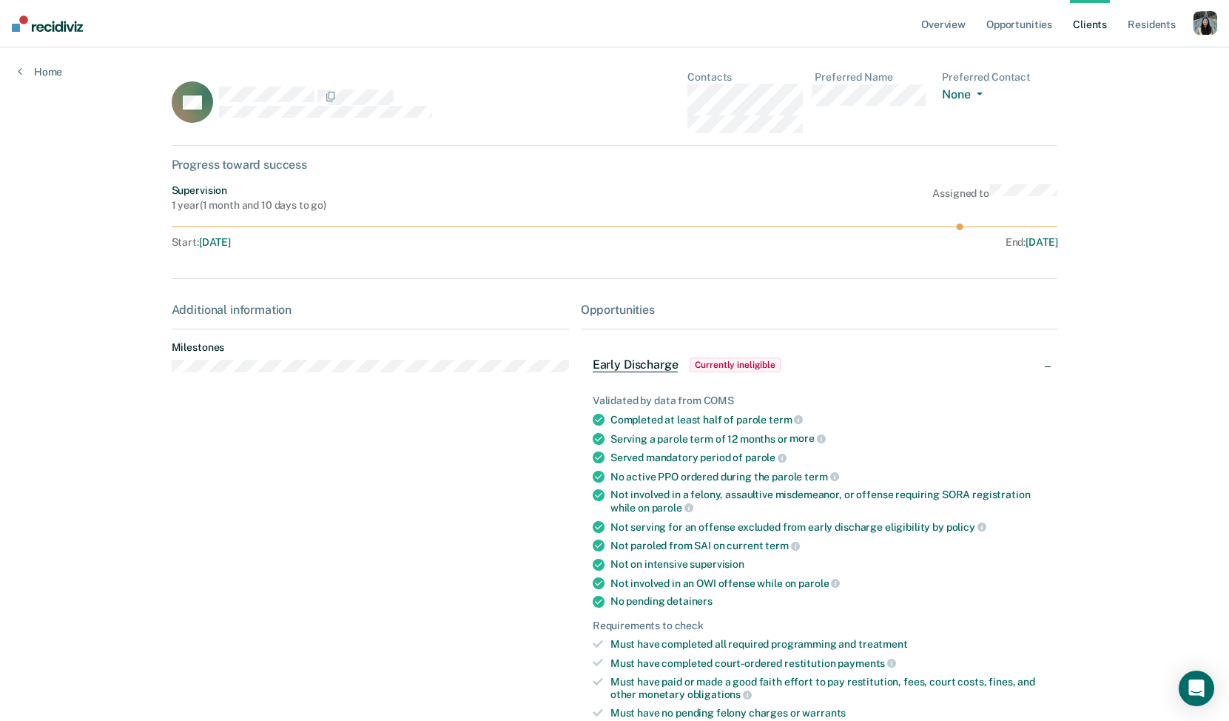
click at [1200, 22] on div "button" at bounding box center [1206, 23] width 24 height 24
click at [1108, 54] on link "Profile" at bounding box center [1146, 60] width 119 height 13
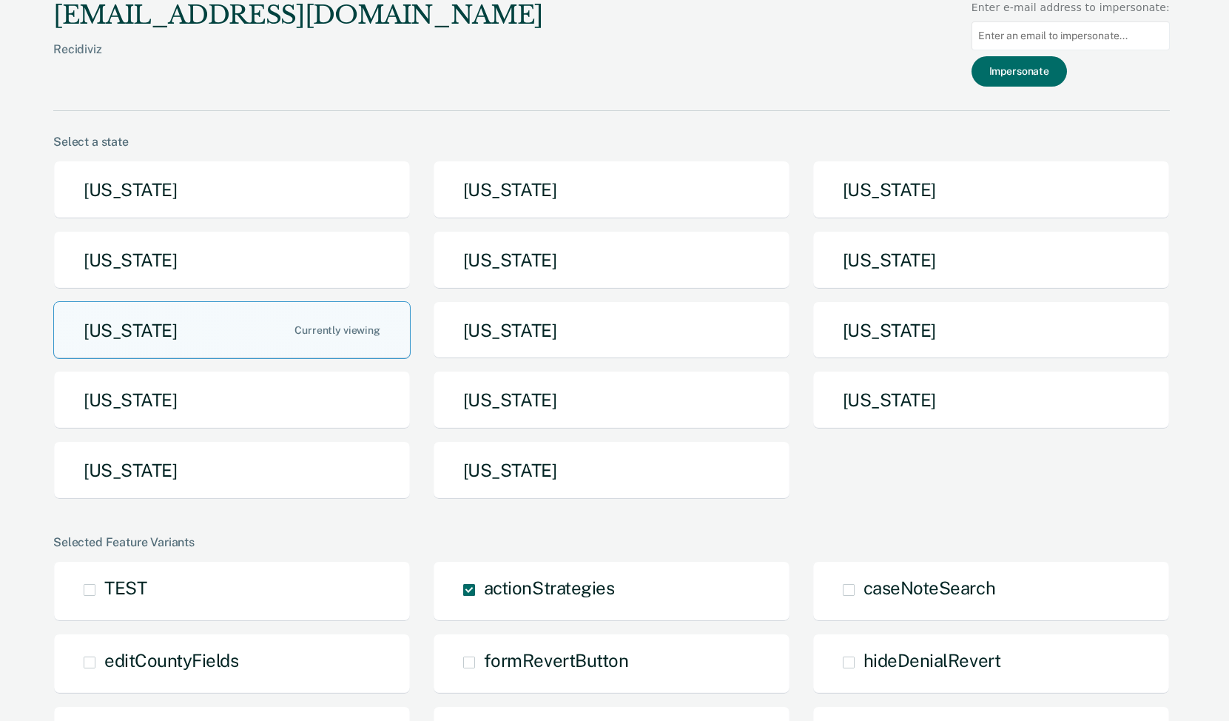
click at [1055, 36] on input at bounding box center [1071, 35] width 198 height 29
type input "pistroc@michigan.gov"
click at [1065, 78] on button "Impersonate" at bounding box center [1019, 71] width 95 height 30
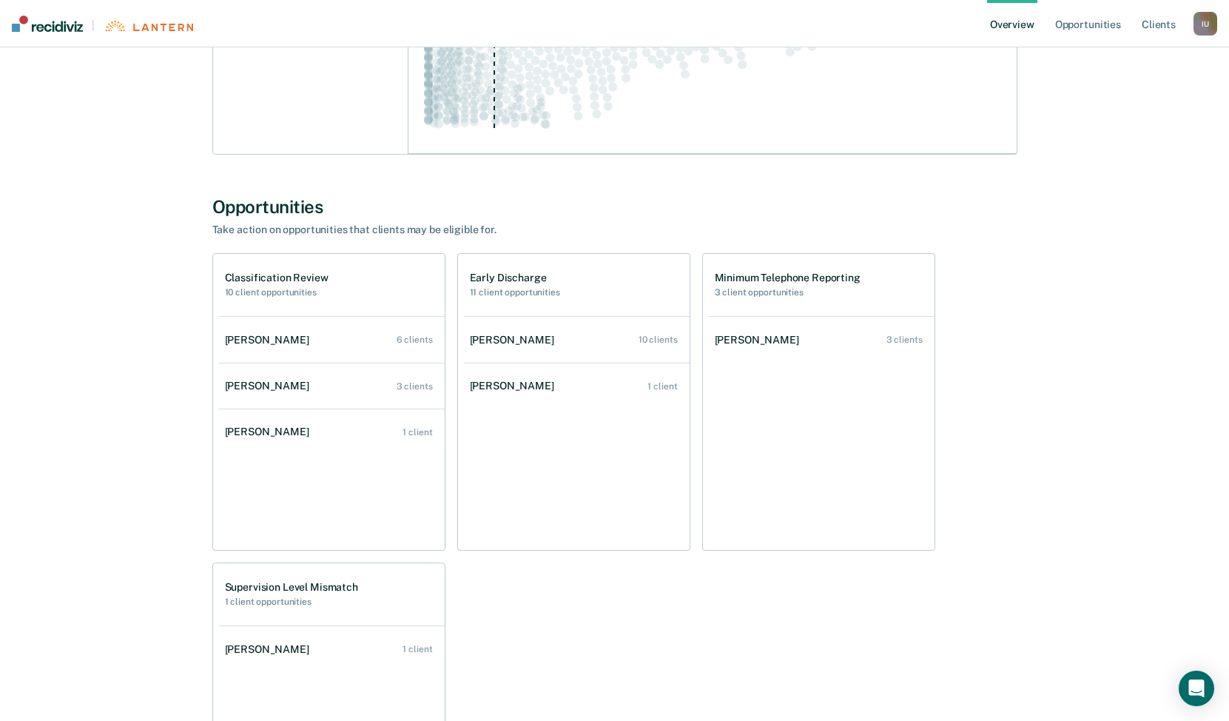
scroll to position [651, 0]
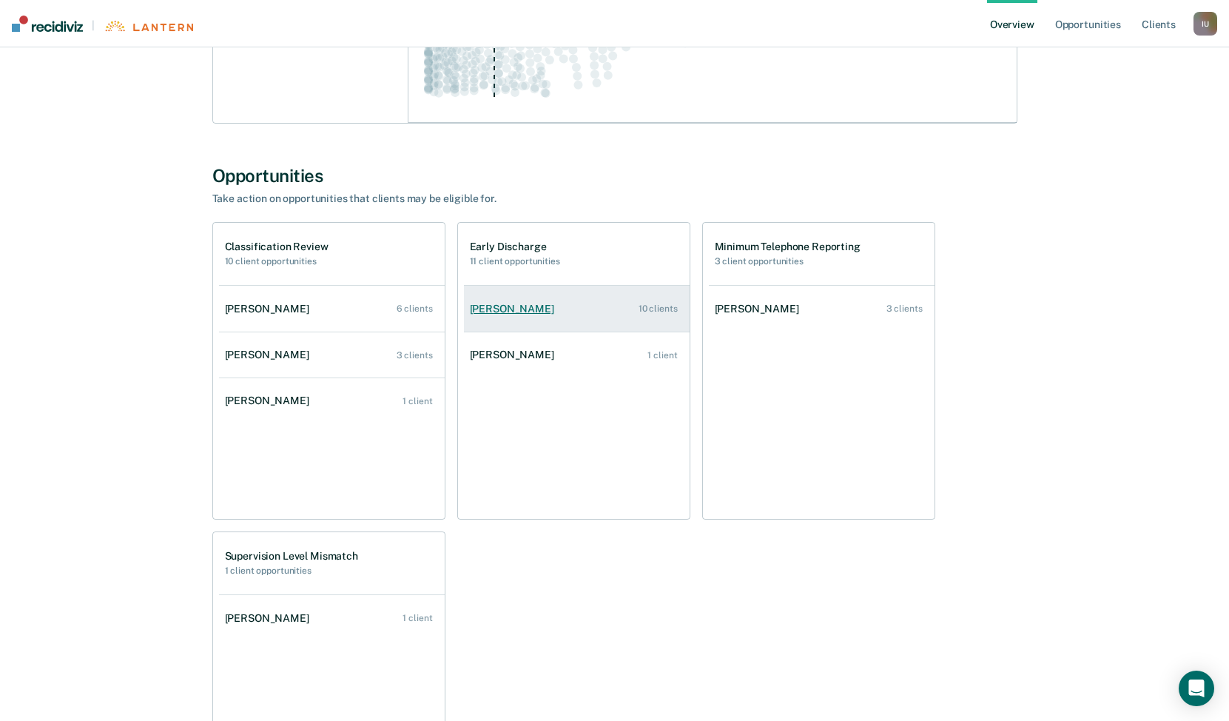
click at [597, 307] on link "Nathan W Mcconnell 10 clients" at bounding box center [577, 309] width 226 height 42
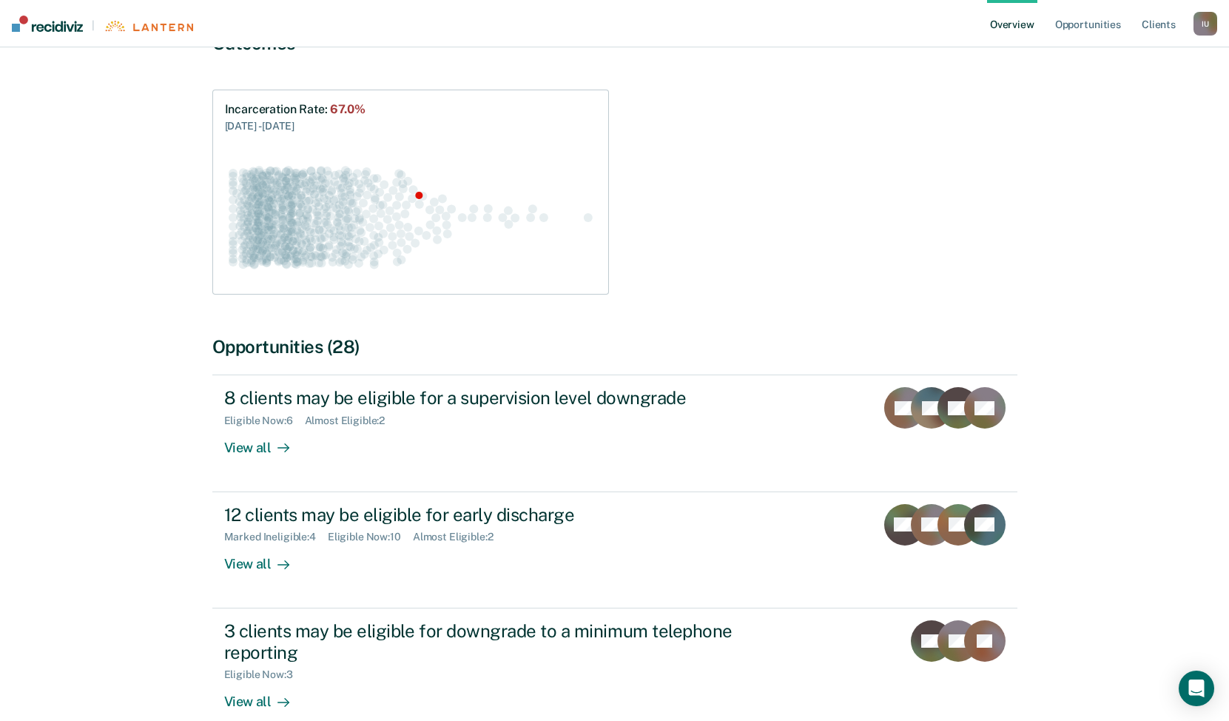
scroll to position [158, 0]
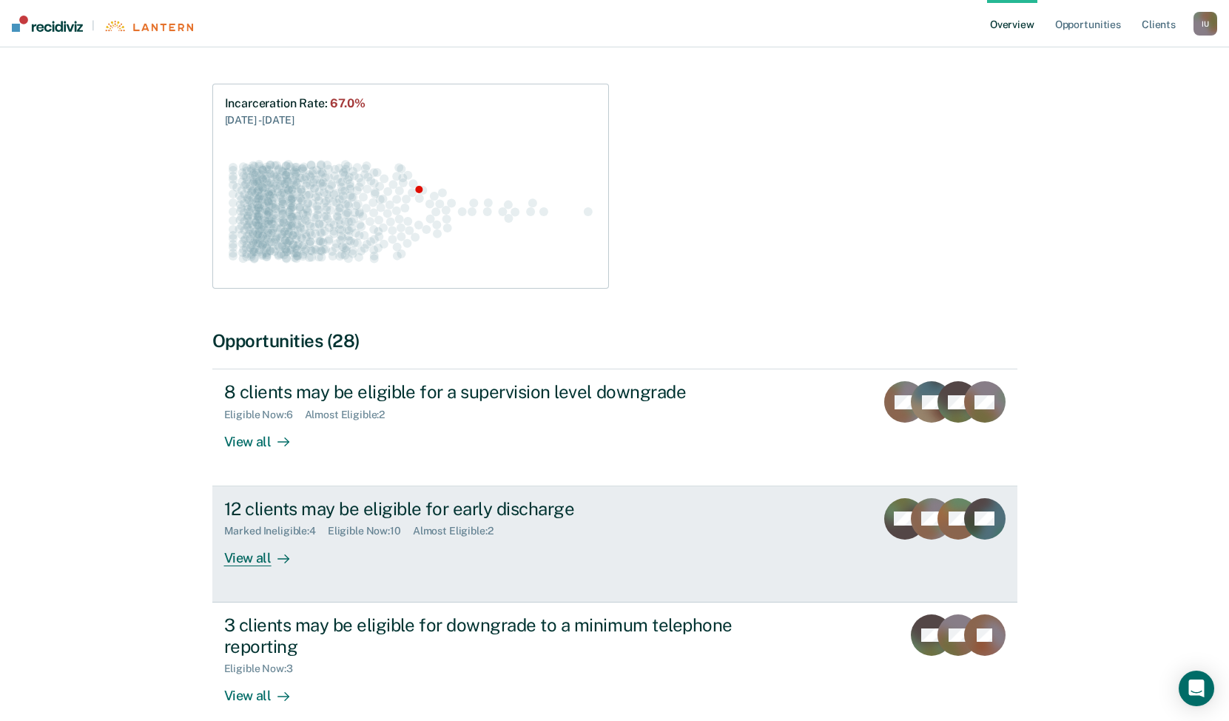
click at [553, 549] on div "12 clients may be eligible for early discharge Marked Ineligible : 4 Eligible N…" at bounding box center [501, 532] width 555 height 68
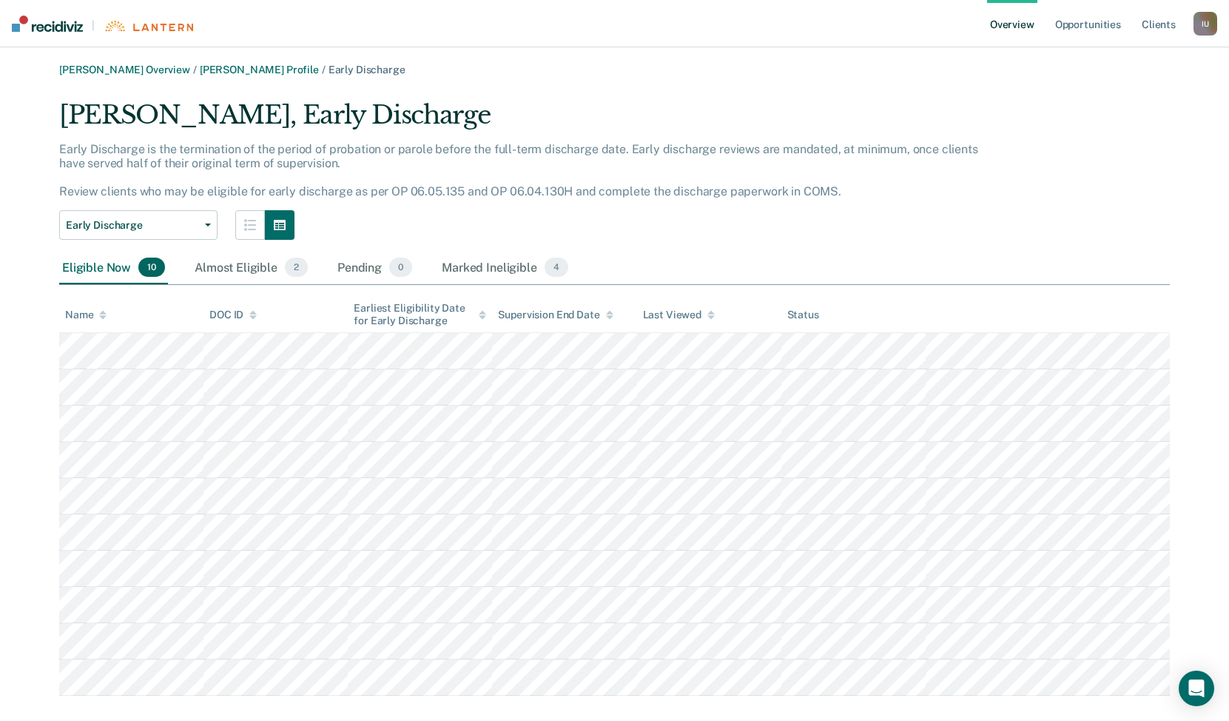
scroll to position [4, 0]
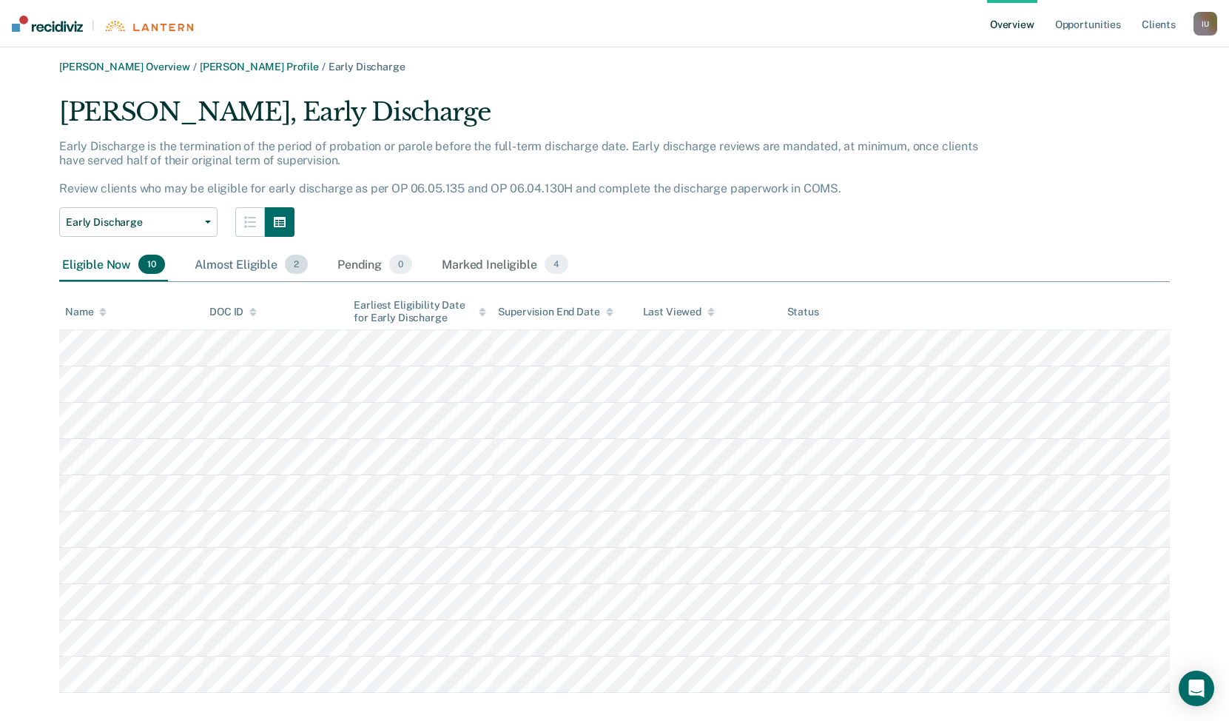
click at [258, 278] on div "Almost Eligible 2" at bounding box center [251, 265] width 119 height 33
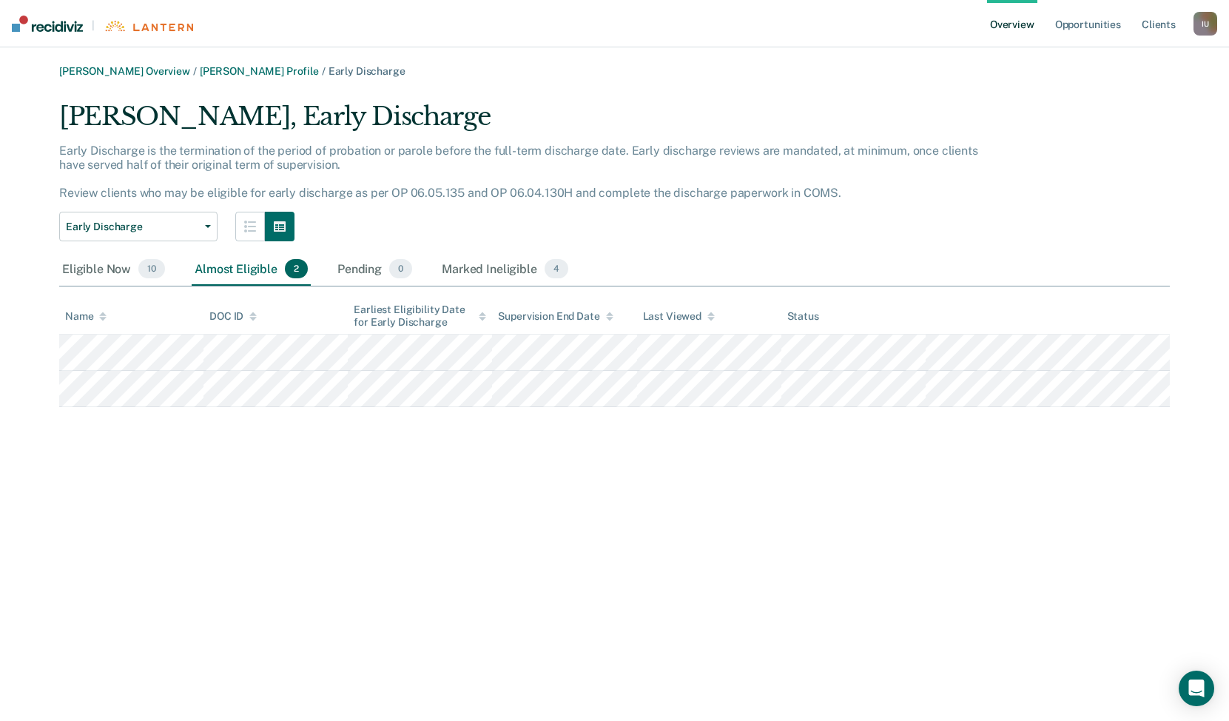
scroll to position [0, 0]
click at [81, 277] on div "Eligible Now 10" at bounding box center [113, 269] width 109 height 33
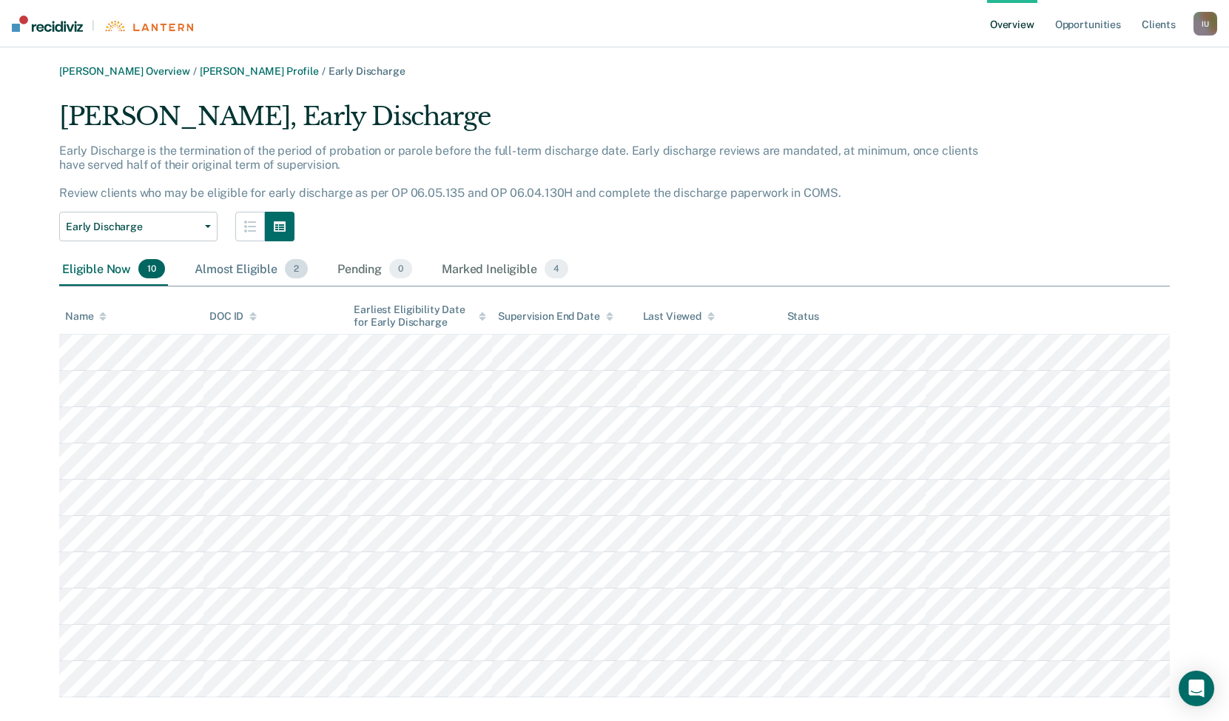
click at [255, 268] on div "Almost Eligible 2" at bounding box center [251, 269] width 119 height 33
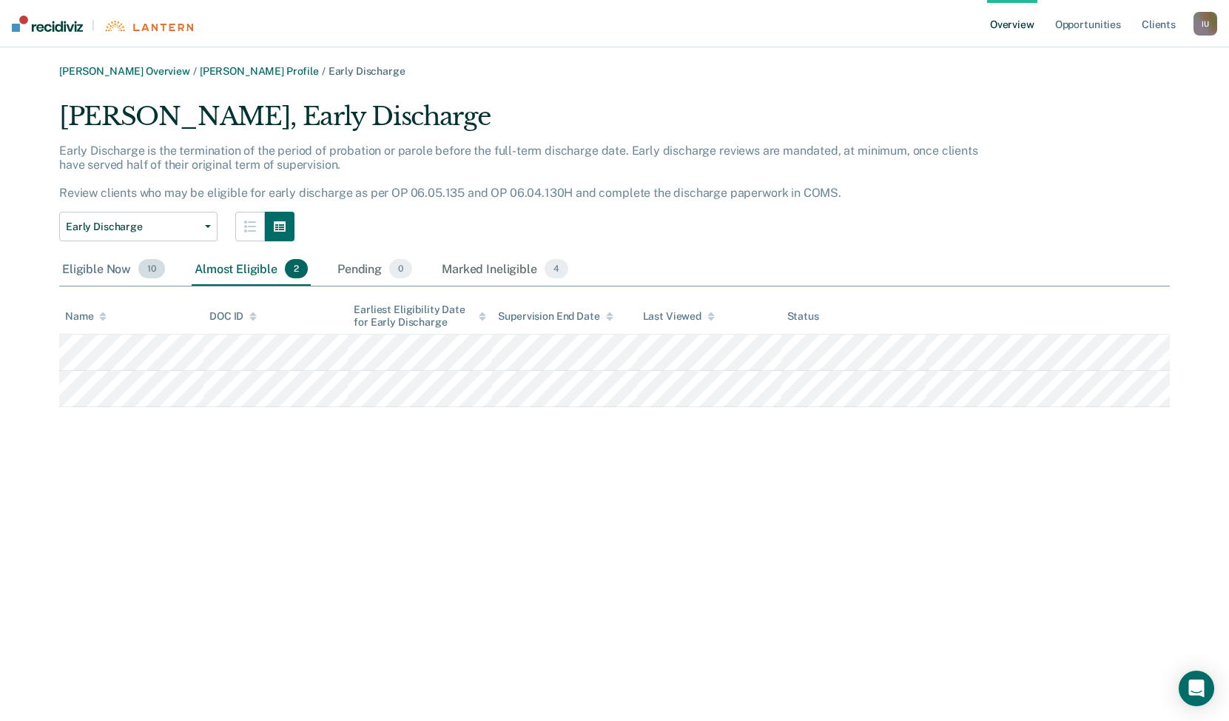
click at [110, 272] on div "Eligible Now 10" at bounding box center [113, 269] width 109 height 33
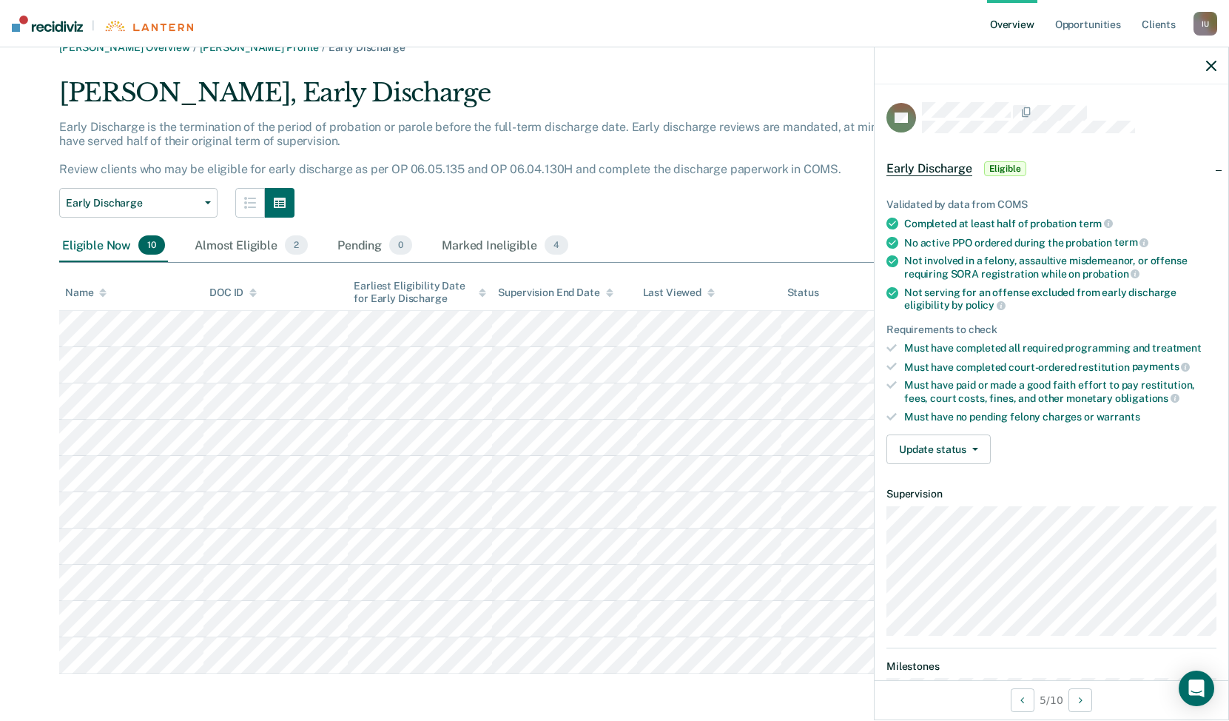
scroll to position [122, 0]
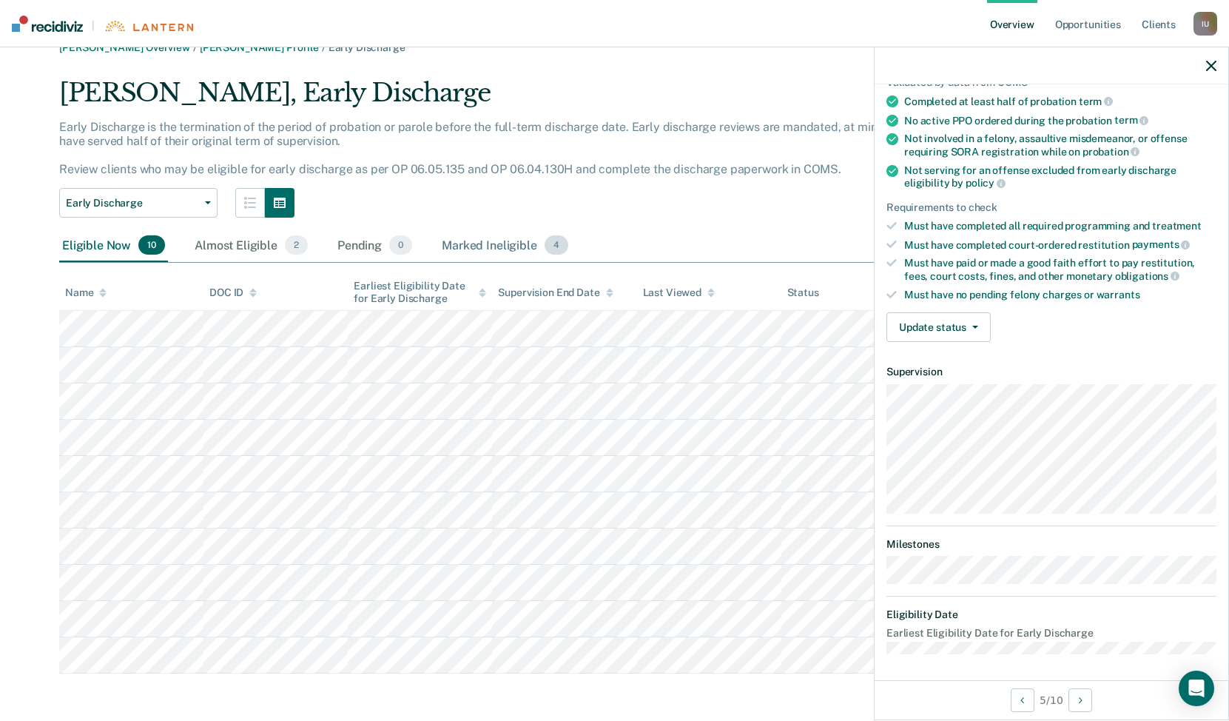
click at [497, 246] on div "Marked Ineligible 4" at bounding box center [505, 245] width 132 height 33
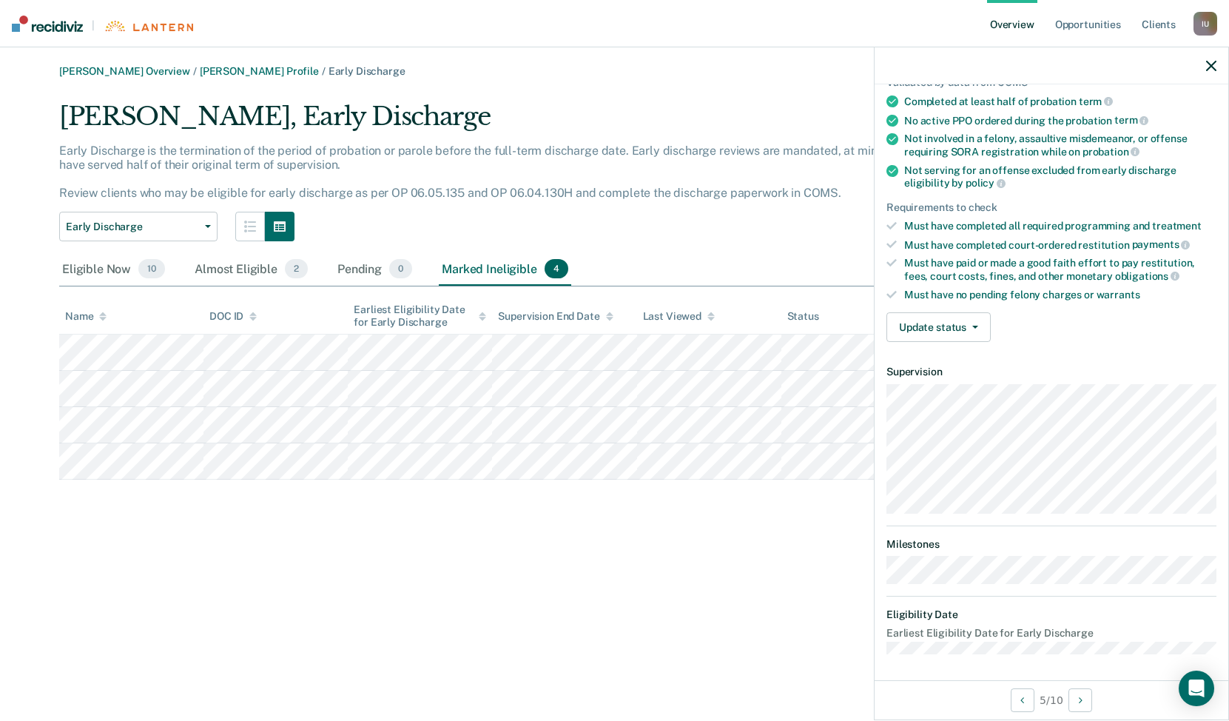
scroll to position [0, 0]
click at [574, 604] on div "Charles R Pistro Overview / Nathan W Mcconnell Profile / Early Discharge Nathan…" at bounding box center [615, 369] width 1194 height 608
click at [1212, 70] on icon "button" at bounding box center [1212, 66] width 10 height 10
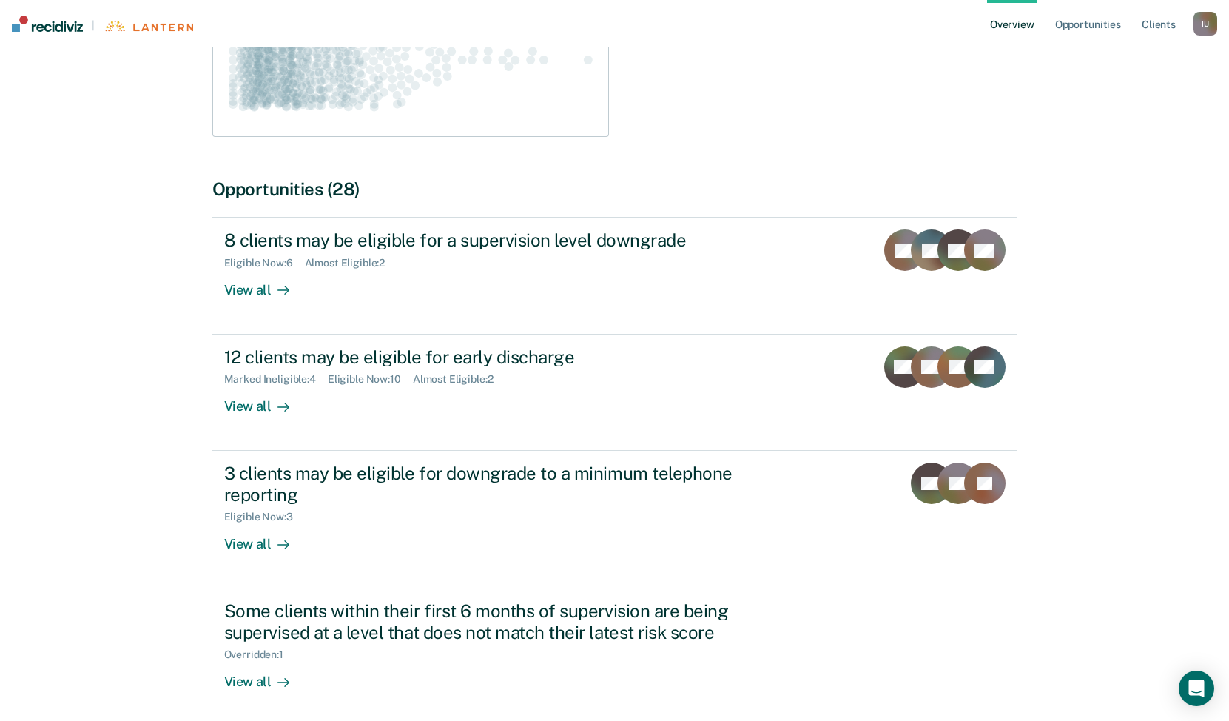
scroll to position [392, 0]
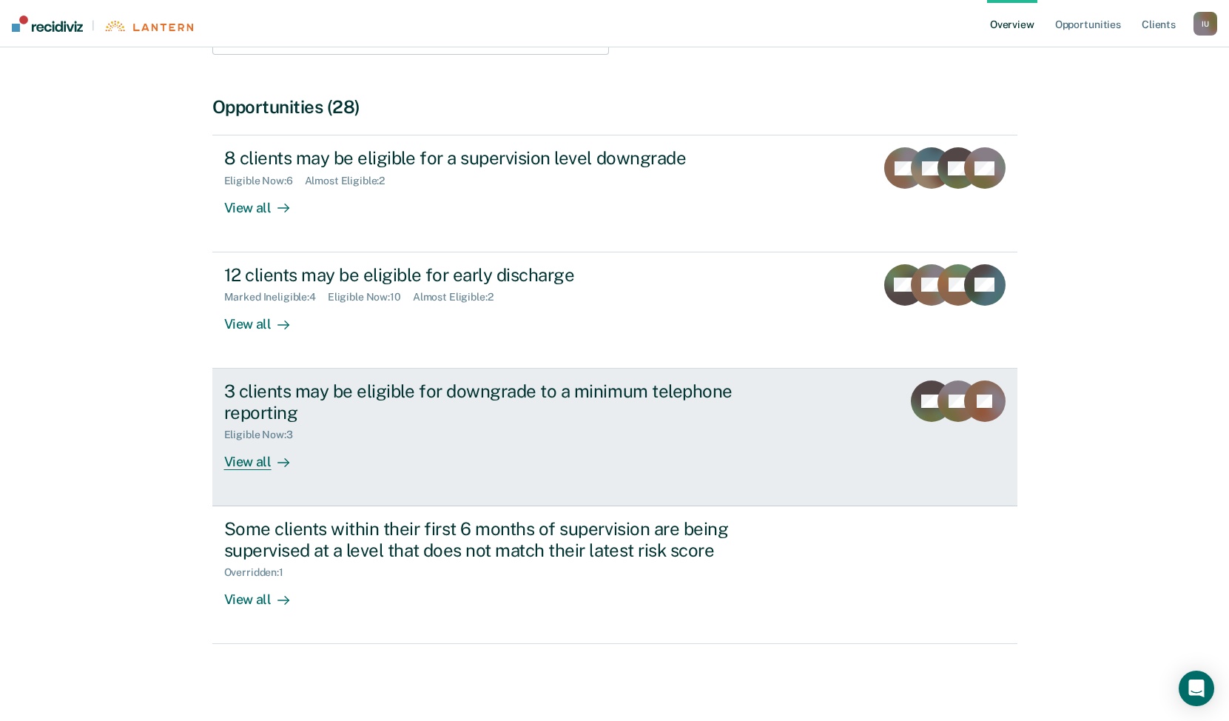
click at [280, 463] on icon at bounding box center [283, 463] width 11 height 0
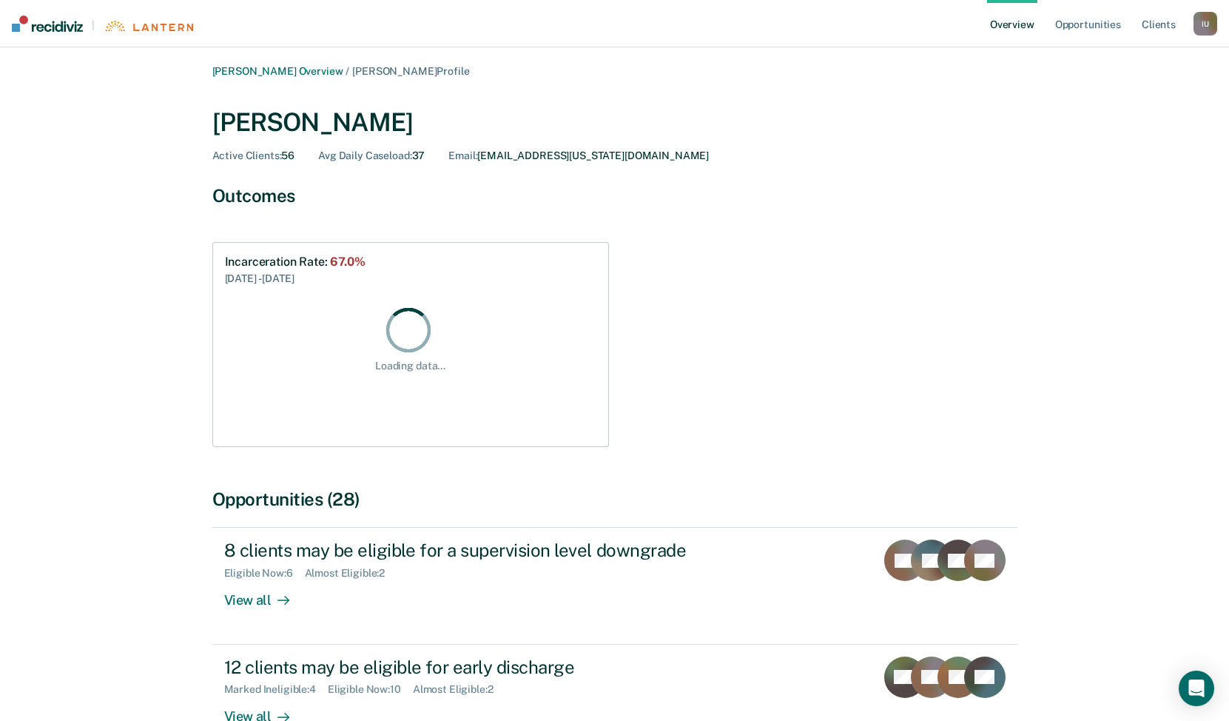
scroll to position [392, 0]
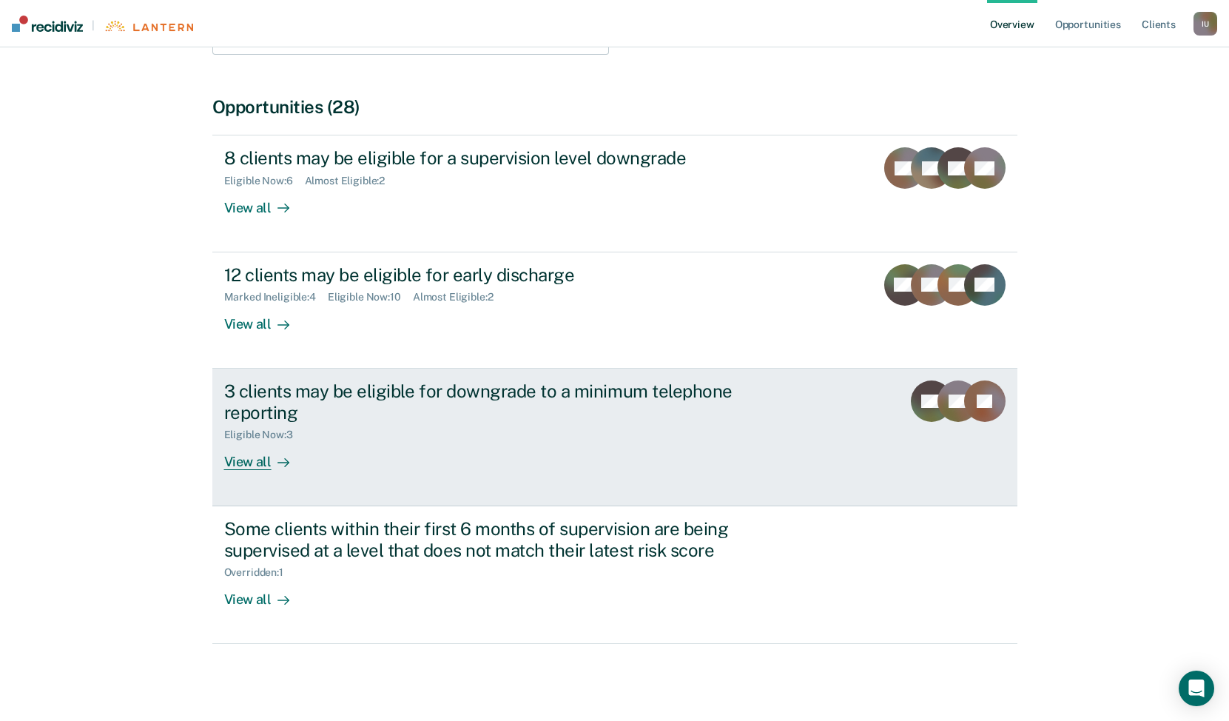
click at [275, 419] on div "3 clients may be eligible for downgrade to a minimum telephone reporting" at bounding box center [484, 401] width 520 height 43
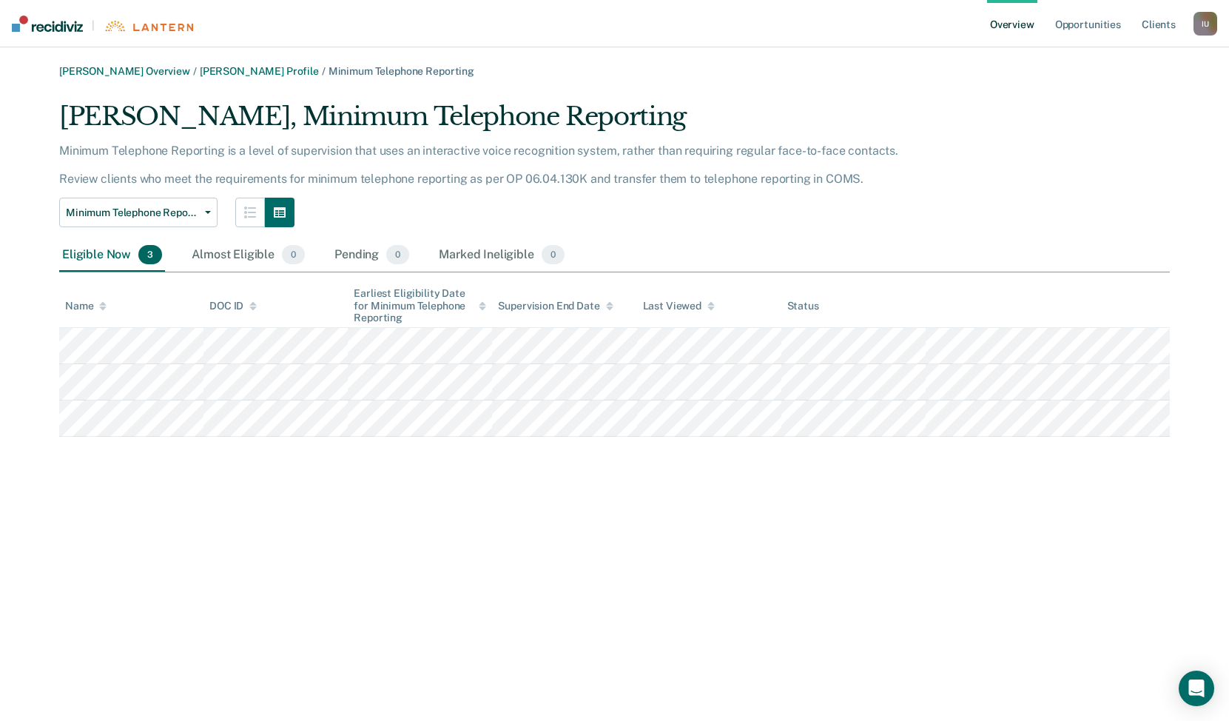
click at [275, 85] on div "Charles R Pistro Overview / Nathan W Mcconnell Profile / Minimum Telephone Repo…" at bounding box center [615, 251] width 1194 height 372
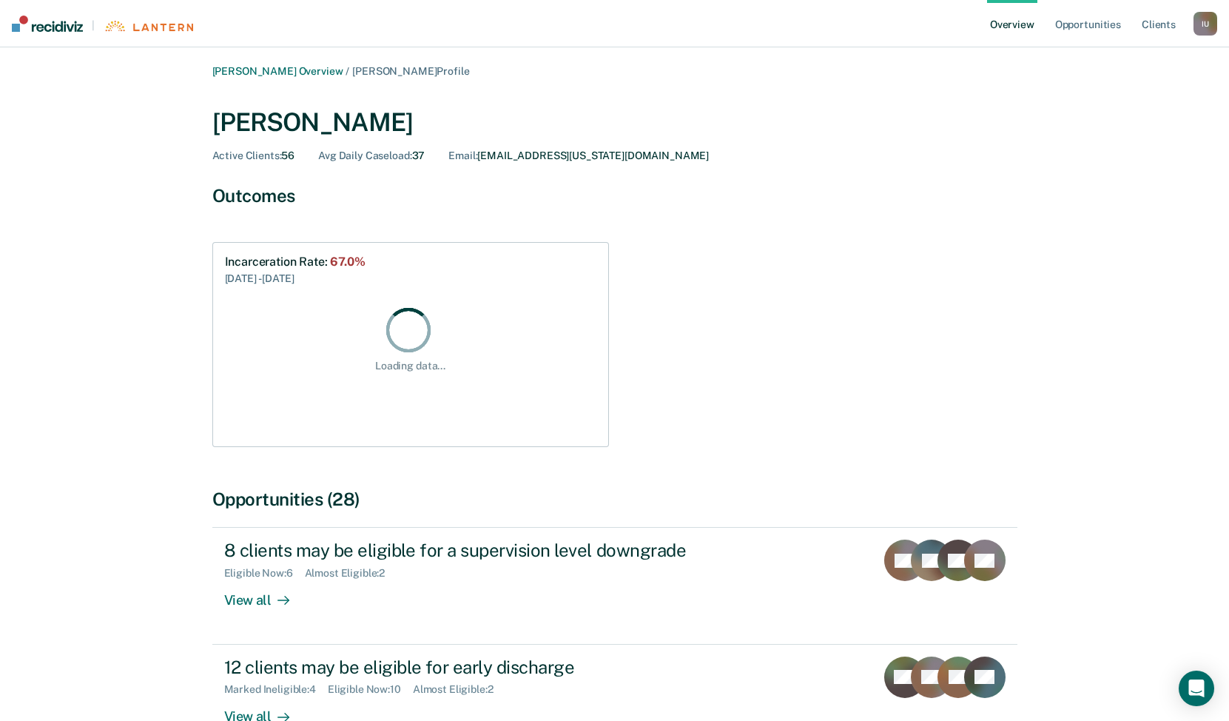
scroll to position [392, 0]
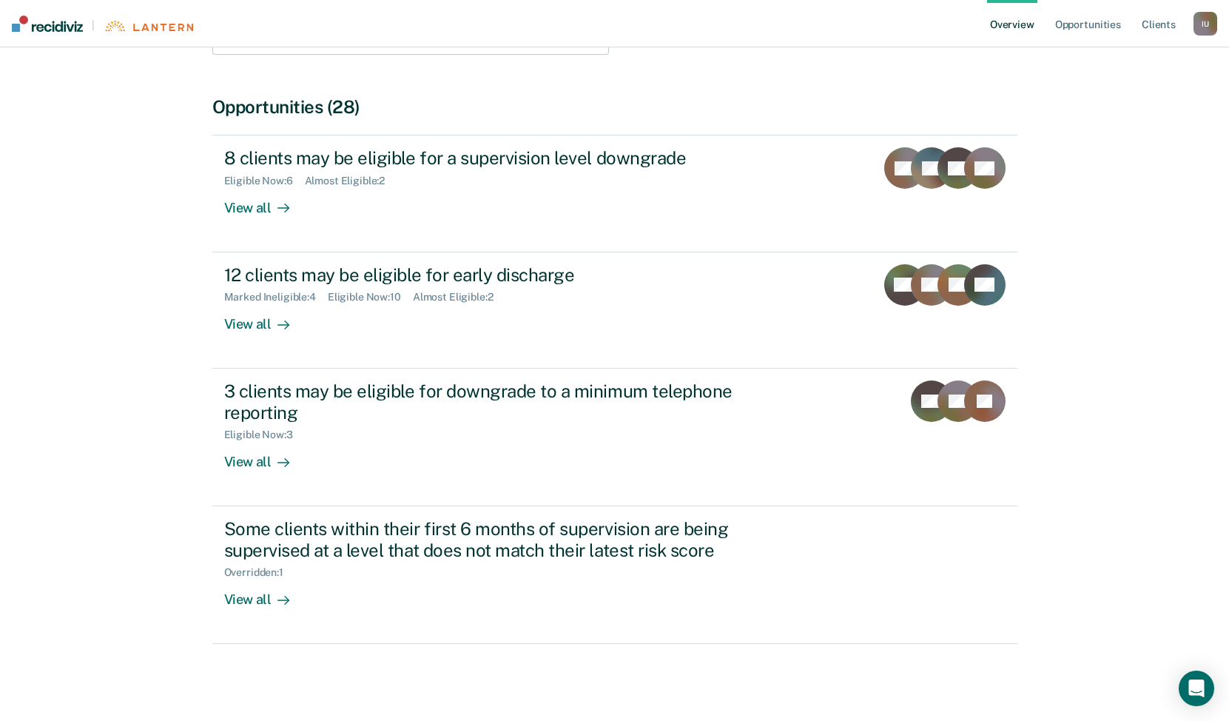
click at [1202, 27] on div "I U" at bounding box center [1206, 24] width 24 height 24
click at [1158, 57] on link "Profile" at bounding box center [1146, 59] width 119 height 13
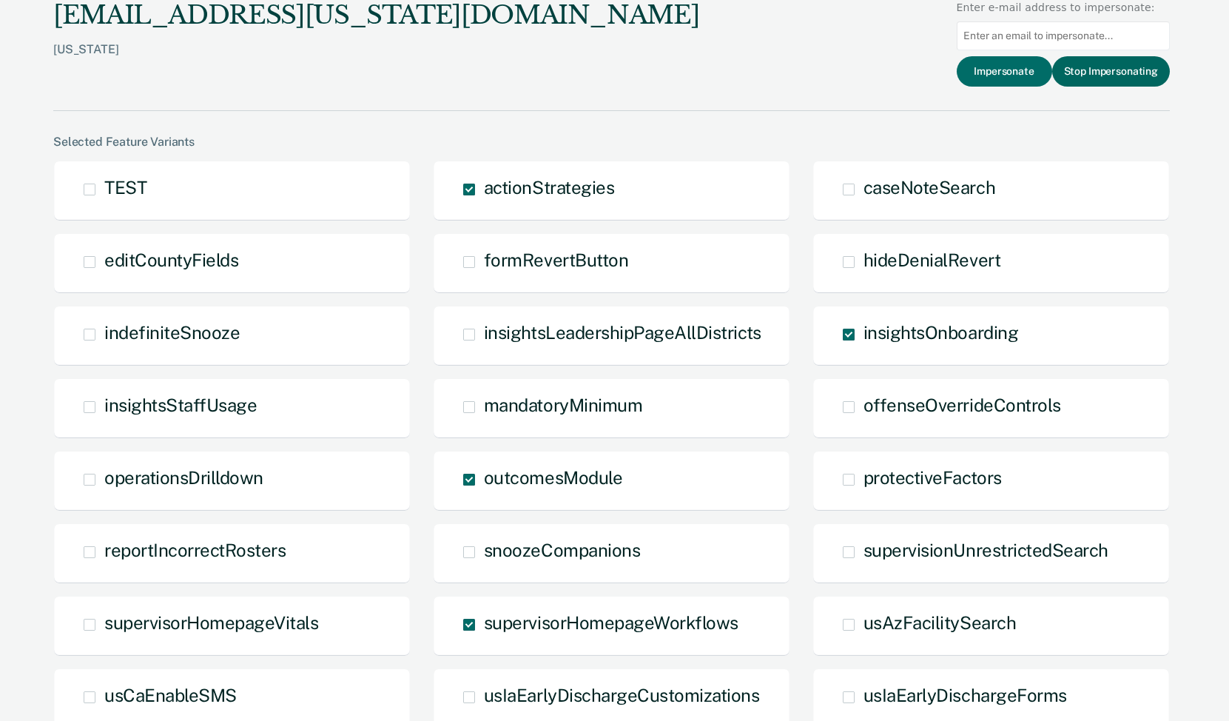
click at [1124, 73] on button "Stop Impersonating" at bounding box center [1112, 71] width 118 height 30
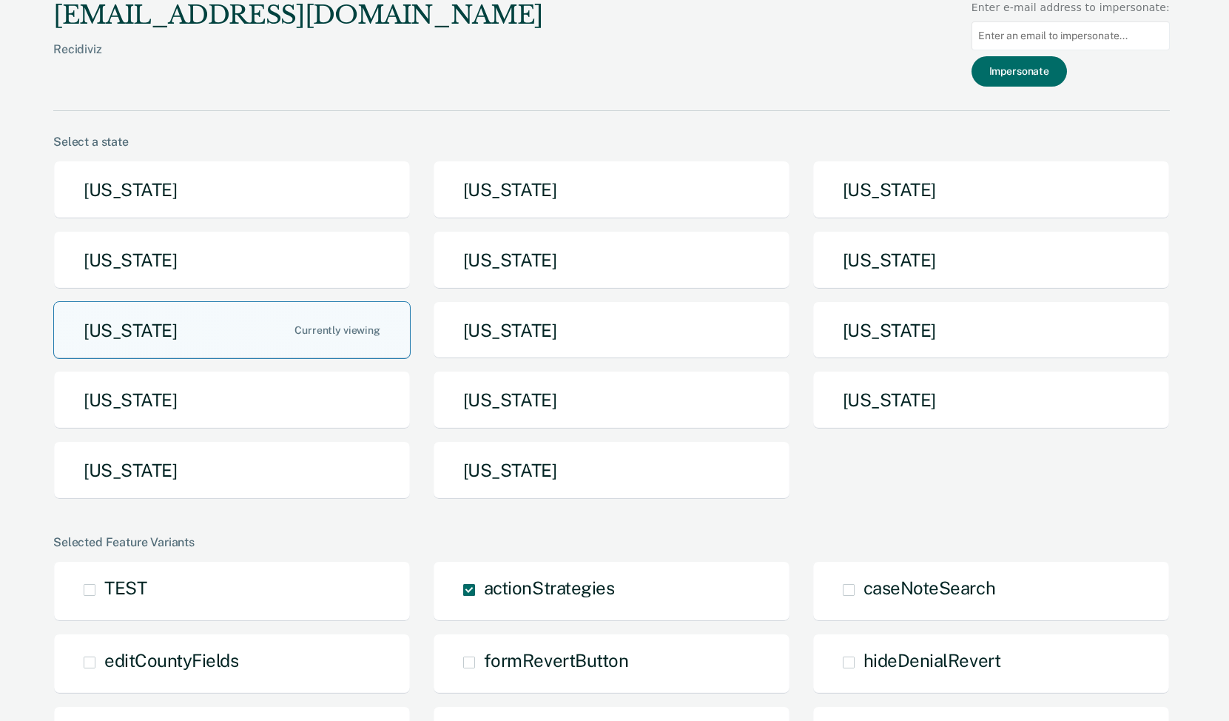
click at [305, 326] on button "[US_STATE]" at bounding box center [232, 330] width 358 height 58
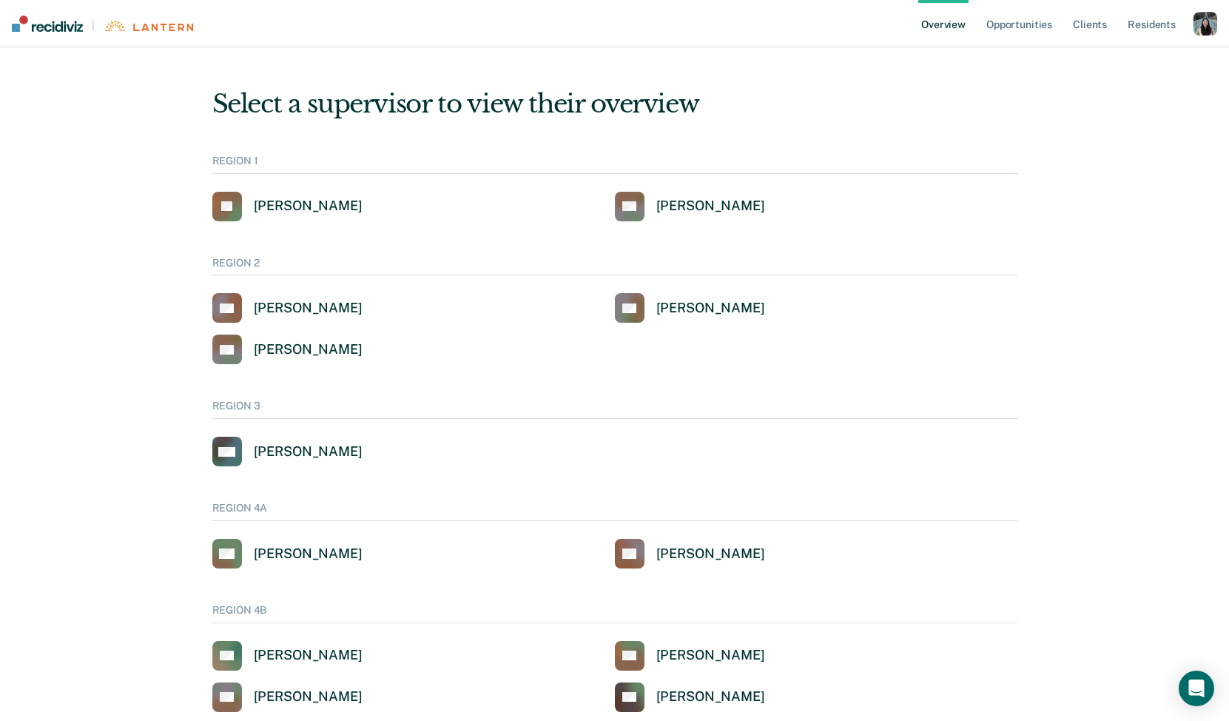
click at [1202, 34] on div "button" at bounding box center [1206, 24] width 24 height 24
click at [1124, 53] on link "Profile" at bounding box center [1146, 59] width 119 height 13
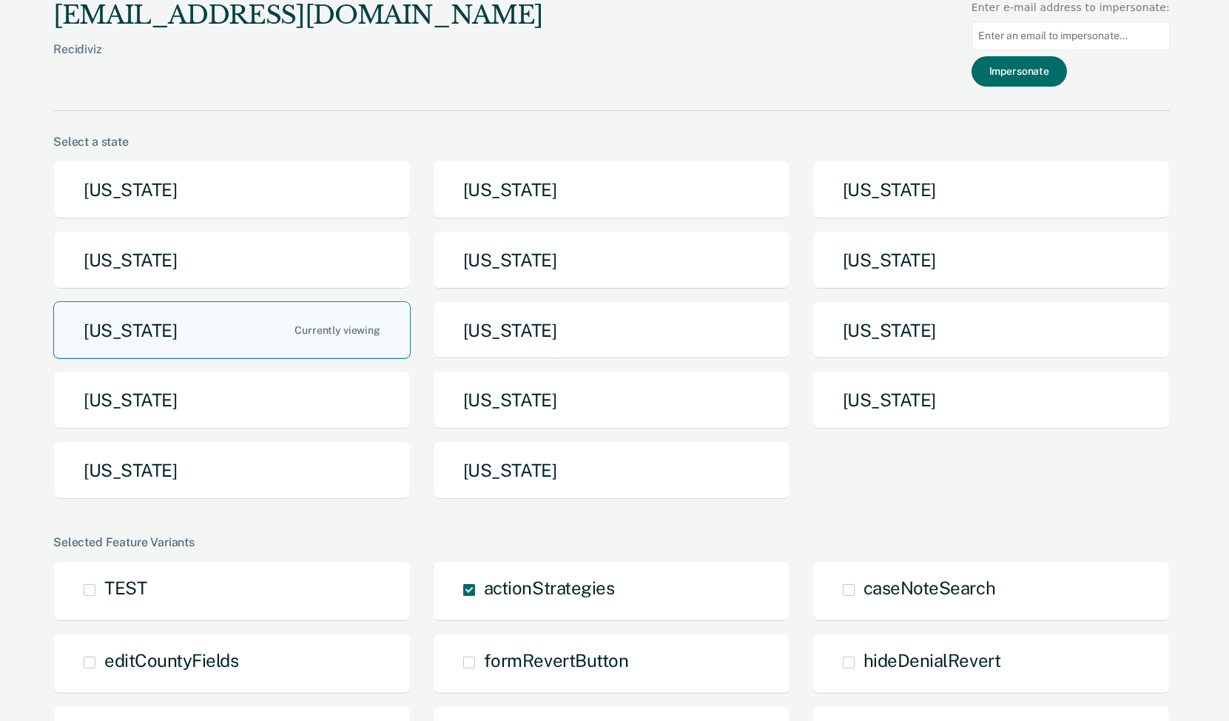
click at [333, 344] on button "[US_STATE]" at bounding box center [232, 330] width 358 height 58
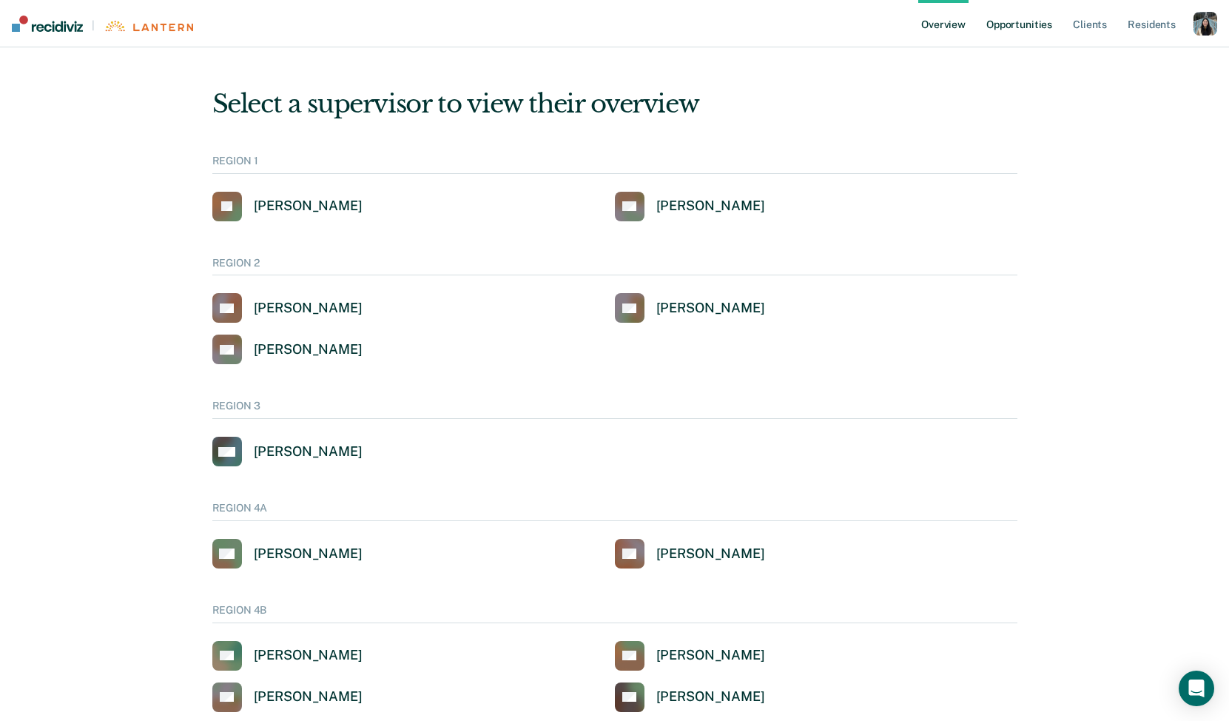
click at [1008, 33] on link "Opportunities" at bounding box center [1020, 23] width 72 height 47
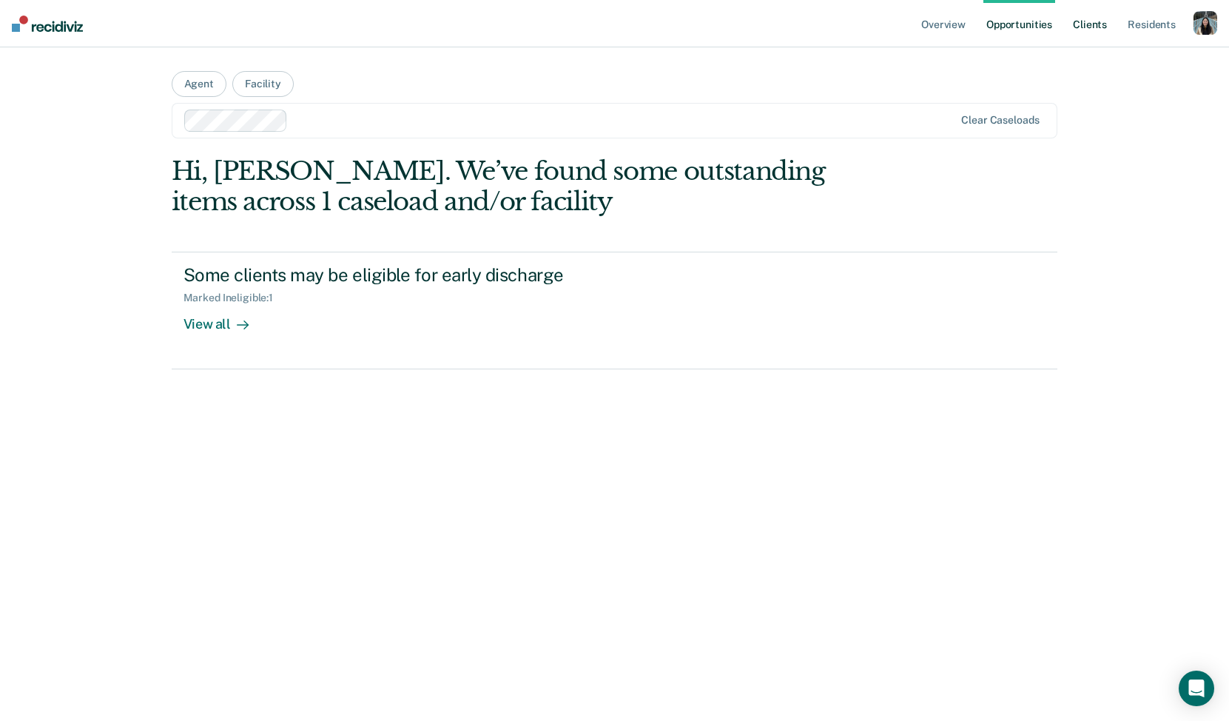
click at [1084, 33] on link "Client s" at bounding box center [1090, 23] width 40 height 47
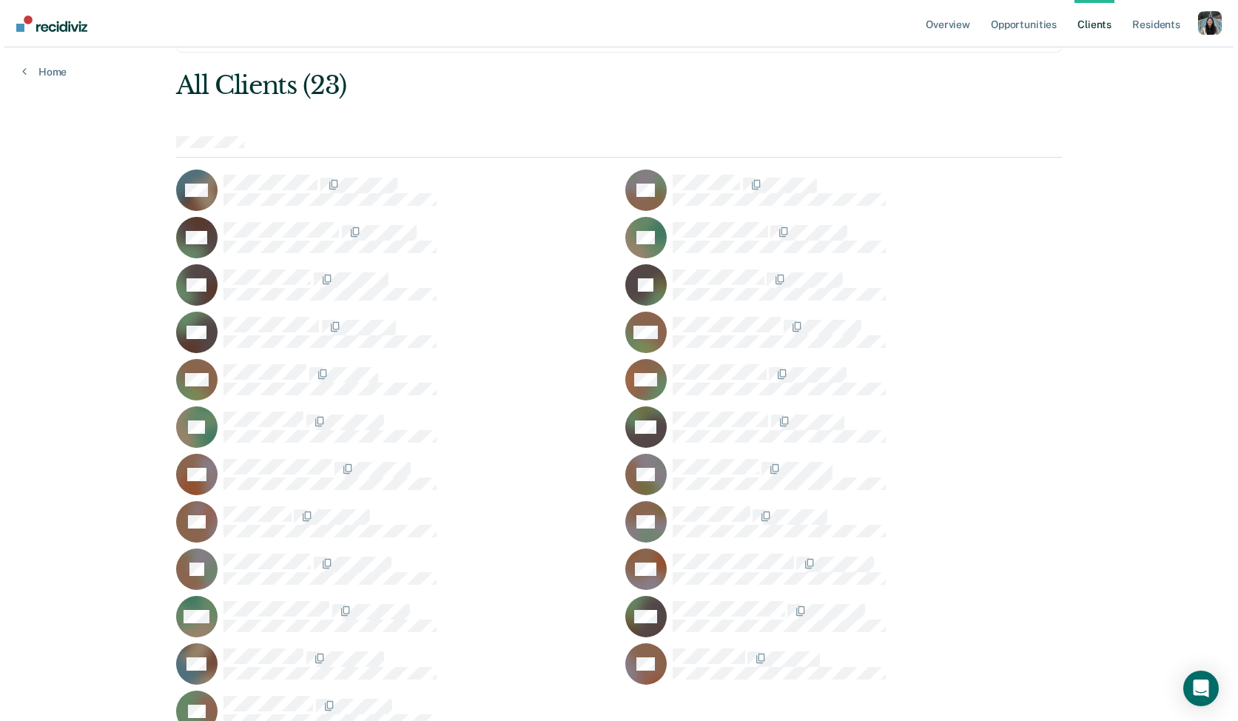
scroll to position [121, 0]
